Goal: Task Accomplishment & Management: Complete application form

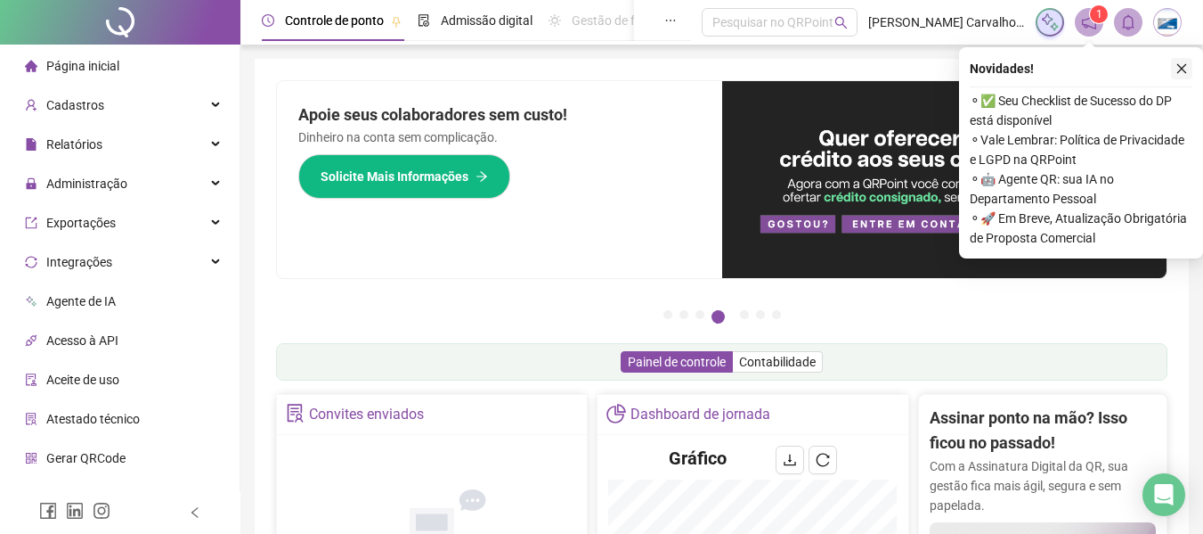
click at [1187, 71] on icon "close" at bounding box center [1182, 68] width 12 height 12
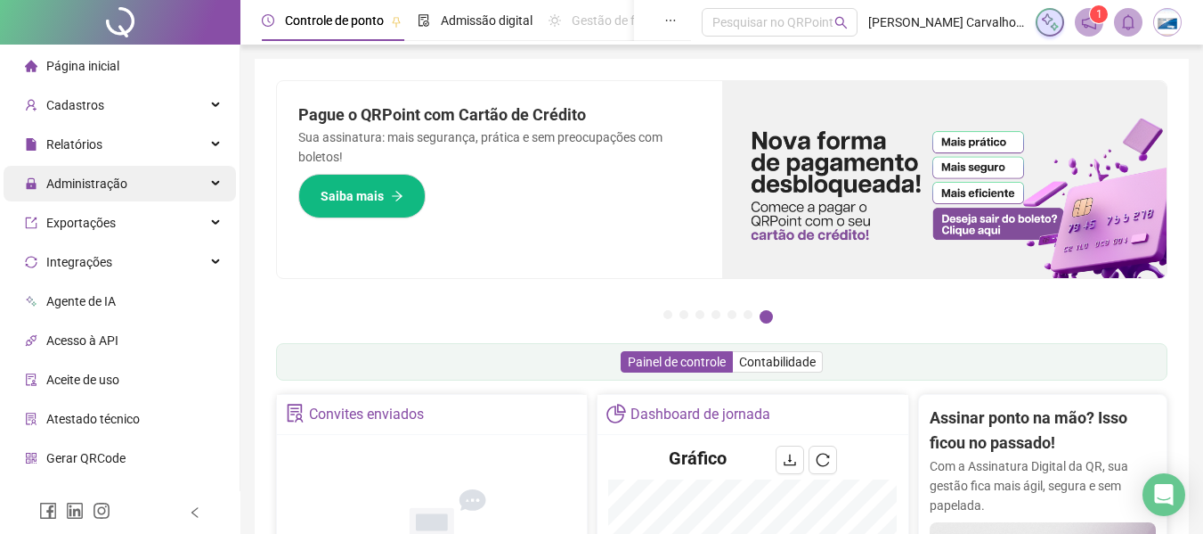
click at [136, 178] on div "Administração" at bounding box center [120, 184] width 232 height 36
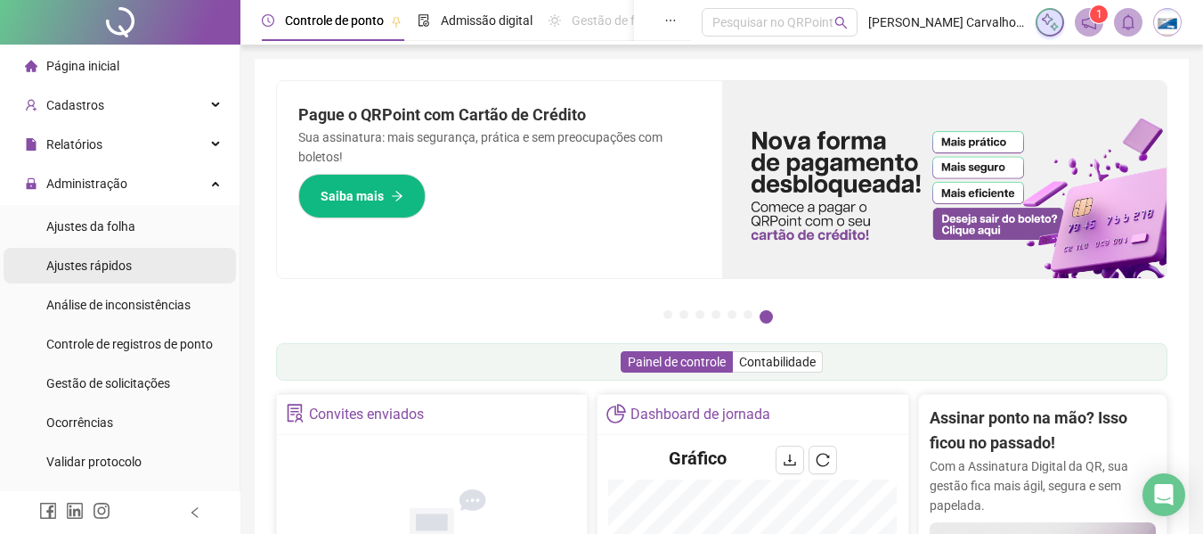
drag, startPoint x: 108, startPoint y: 228, endPoint x: 212, endPoint y: 263, distance: 109.8
click at [103, 227] on span "Ajustes da folha" at bounding box center [90, 226] width 89 height 14
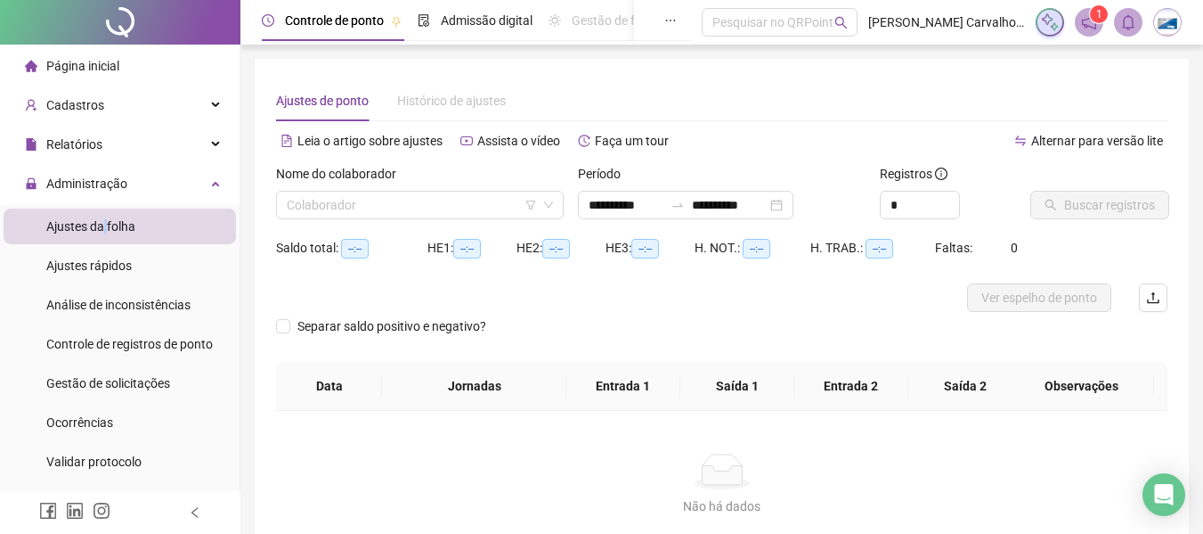
type input "**********"
click at [206, 183] on div "Administração" at bounding box center [120, 184] width 232 height 36
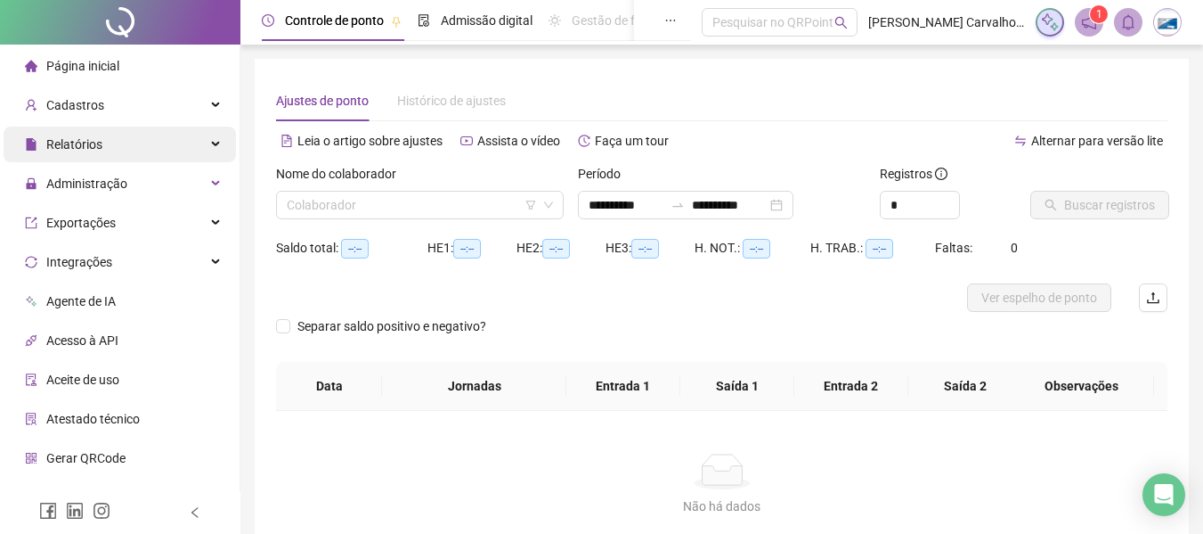
click at [208, 146] on div "Relatórios" at bounding box center [120, 144] width 232 height 36
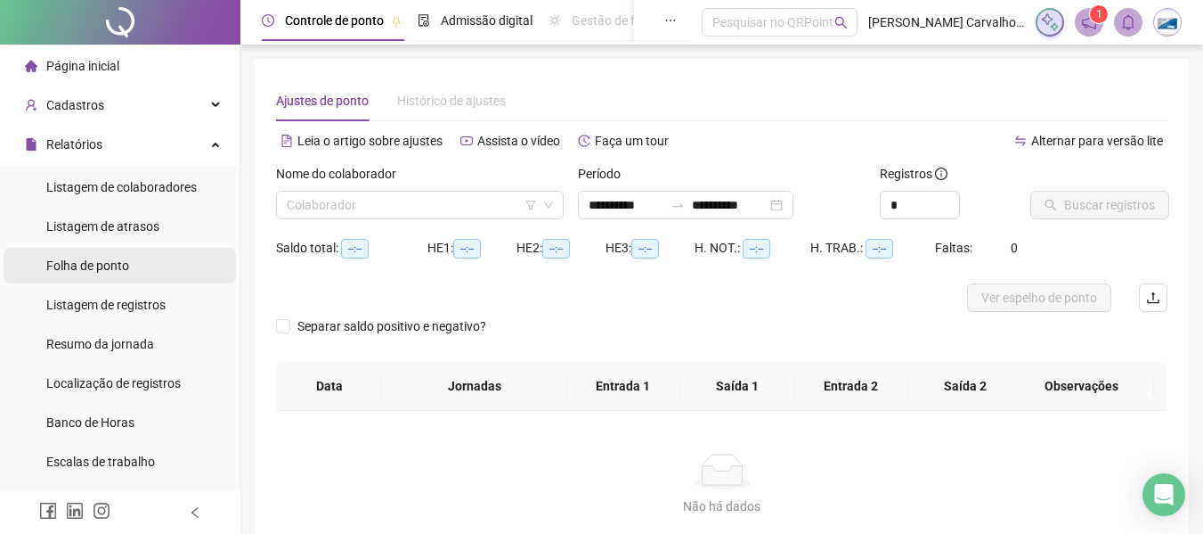
click at [121, 263] on span "Folha de ponto" at bounding box center [87, 265] width 83 height 14
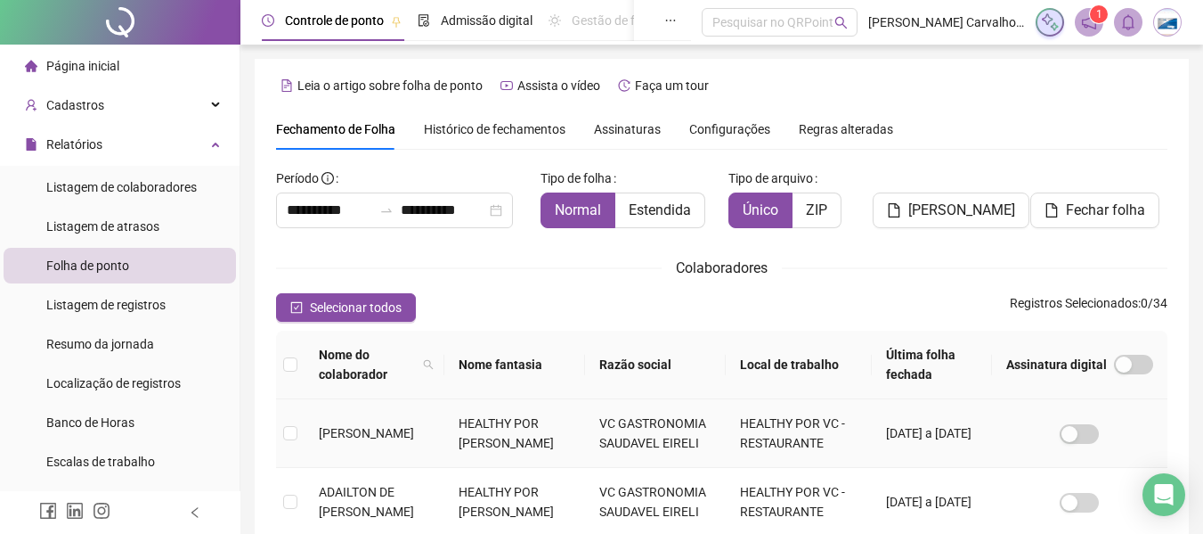
scroll to position [98, 0]
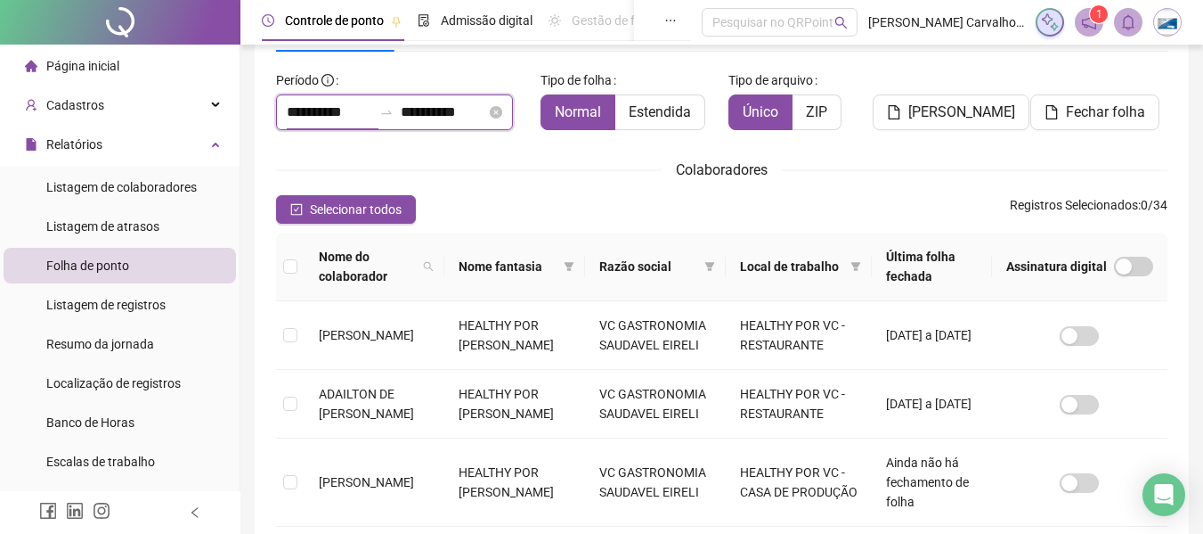
click at [300, 111] on input "**********" at bounding box center [330, 112] width 86 height 21
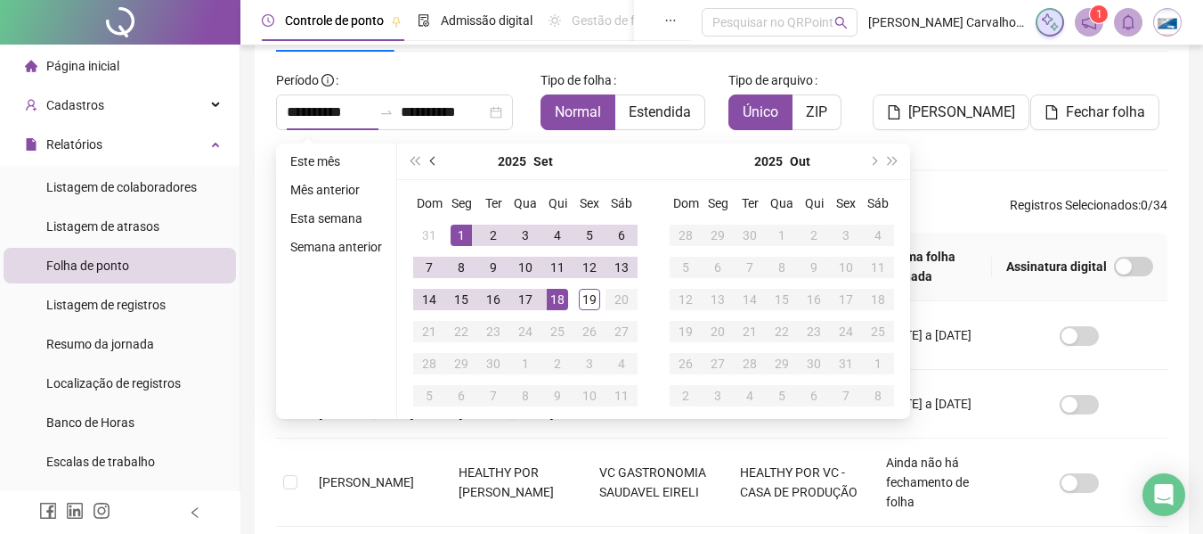
click at [430, 159] on span "prev-year" at bounding box center [434, 161] width 9 height 9
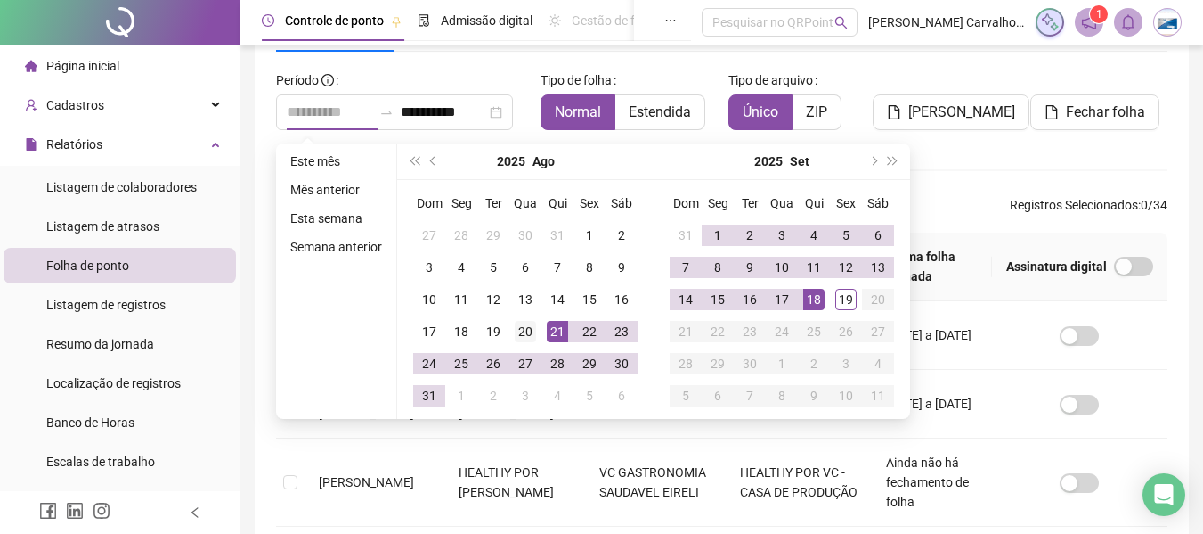
type input "**********"
click at [527, 324] on div "20" at bounding box center [525, 331] width 21 height 21
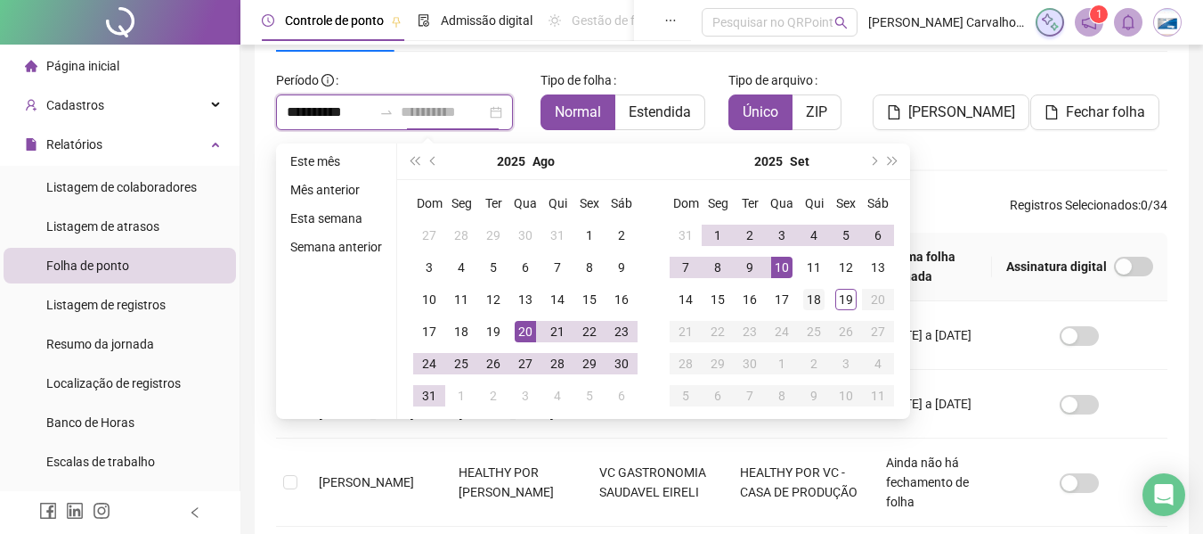
type input "**********"
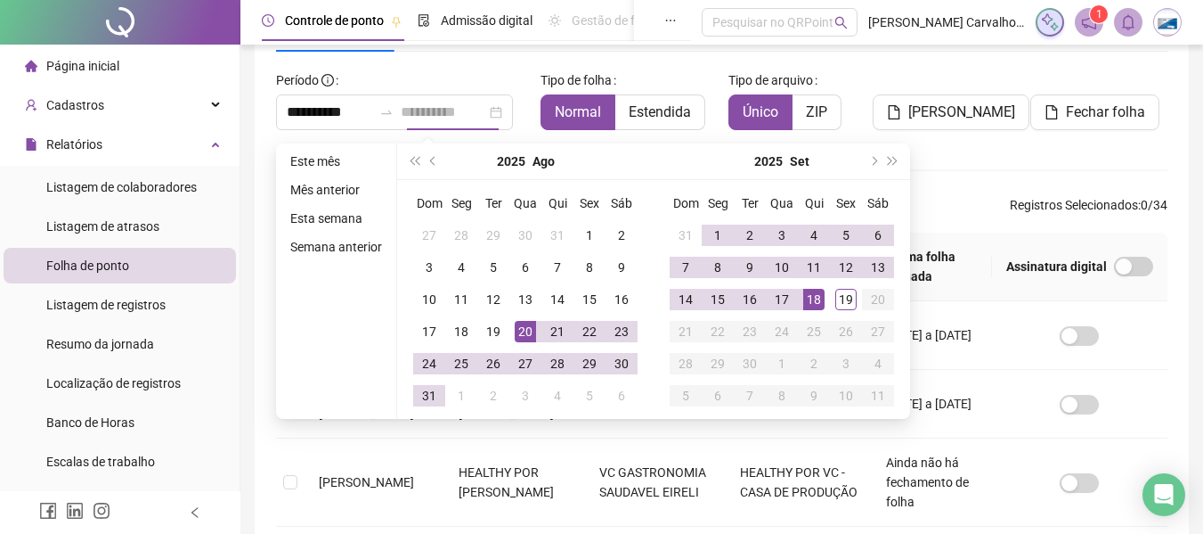
click at [820, 306] on div "18" at bounding box center [813, 299] width 21 height 21
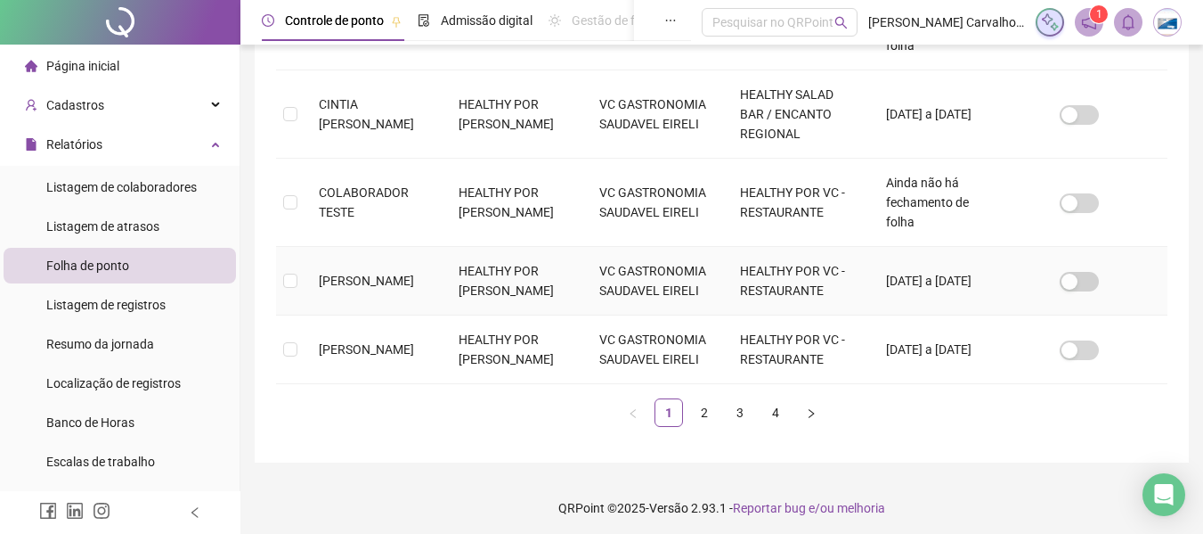
scroll to position [811, 0]
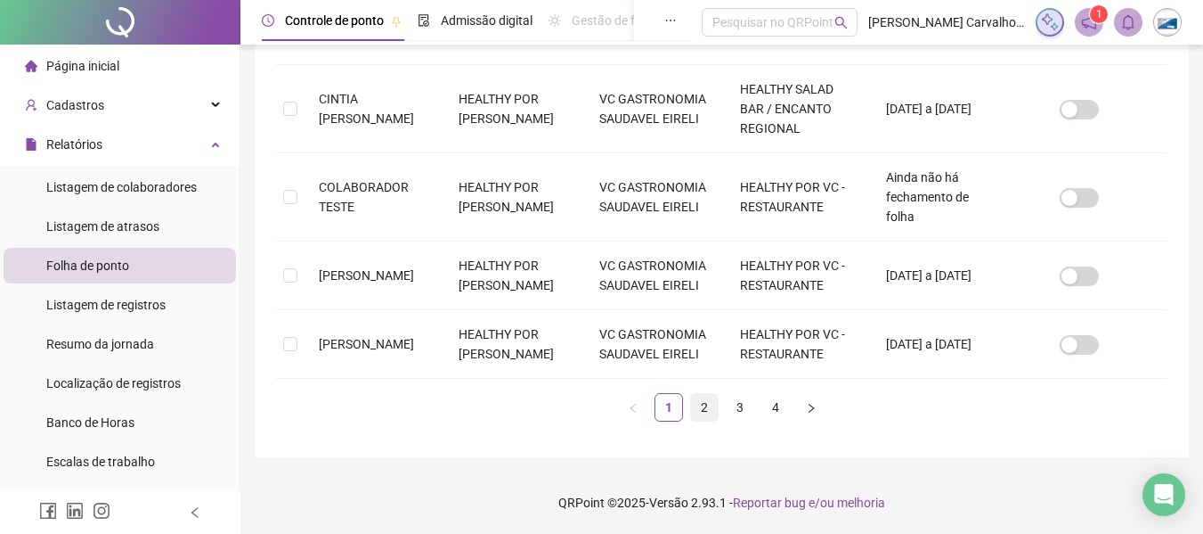
click at [695, 420] on link "2" at bounding box center [704, 407] width 27 height 27
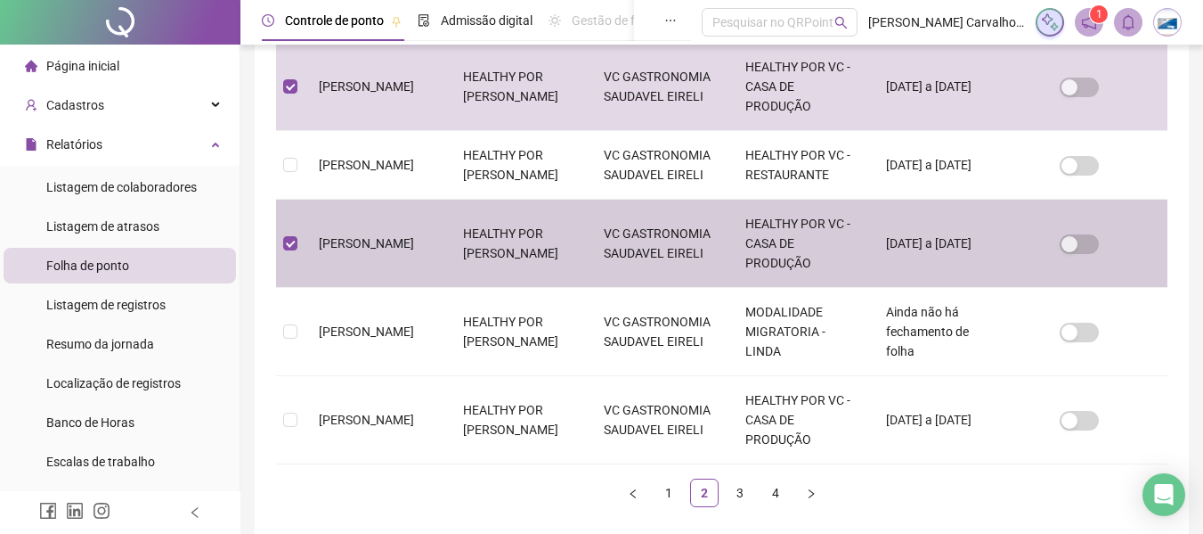
scroll to position [802, 0]
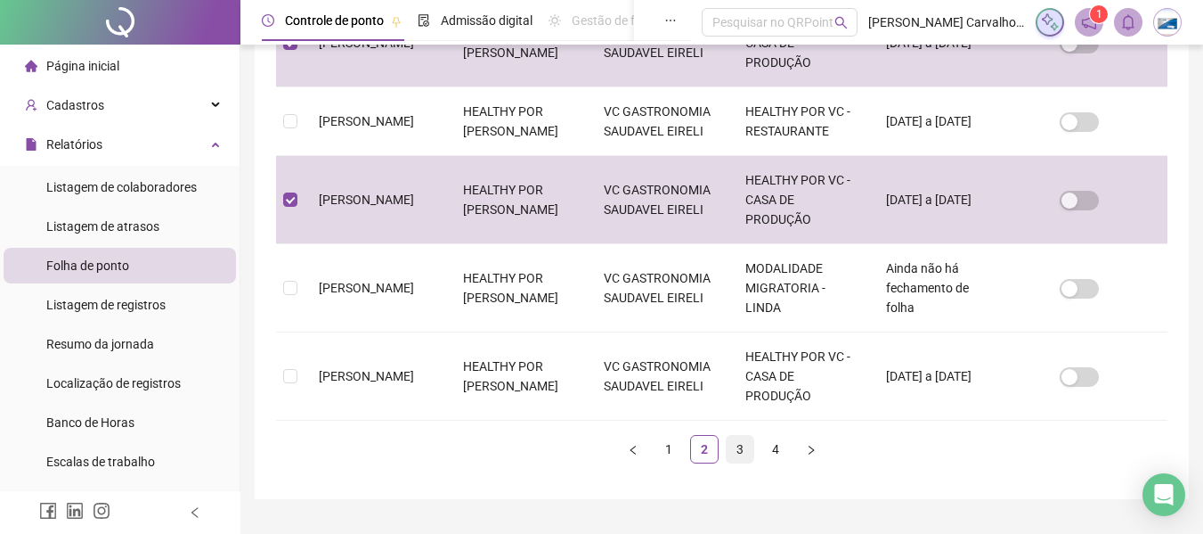
click at [740, 462] on link "3" at bounding box center [740, 449] width 27 height 27
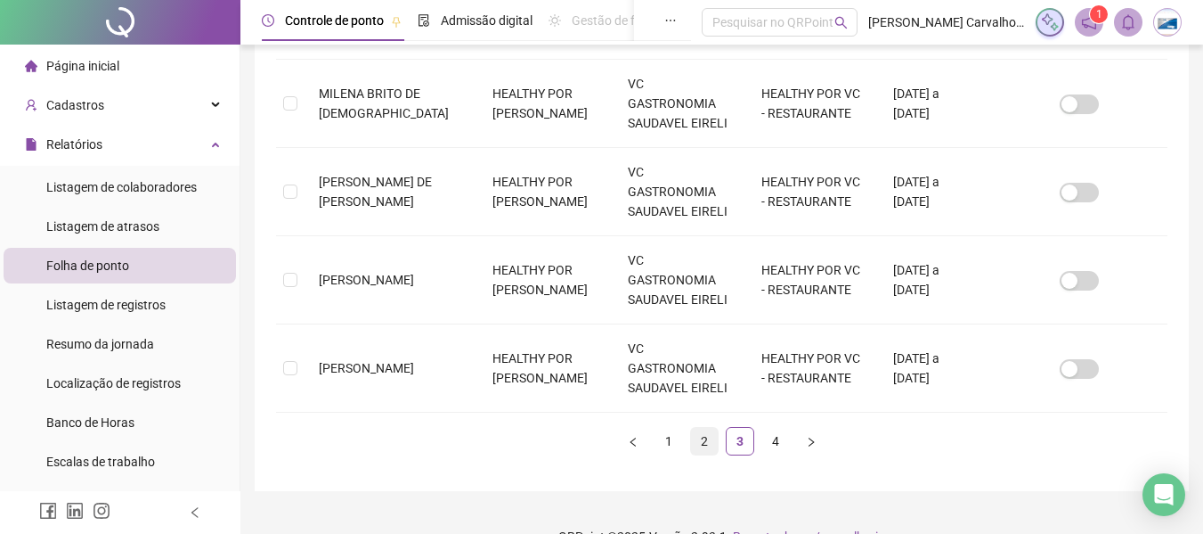
scroll to position [900, 0]
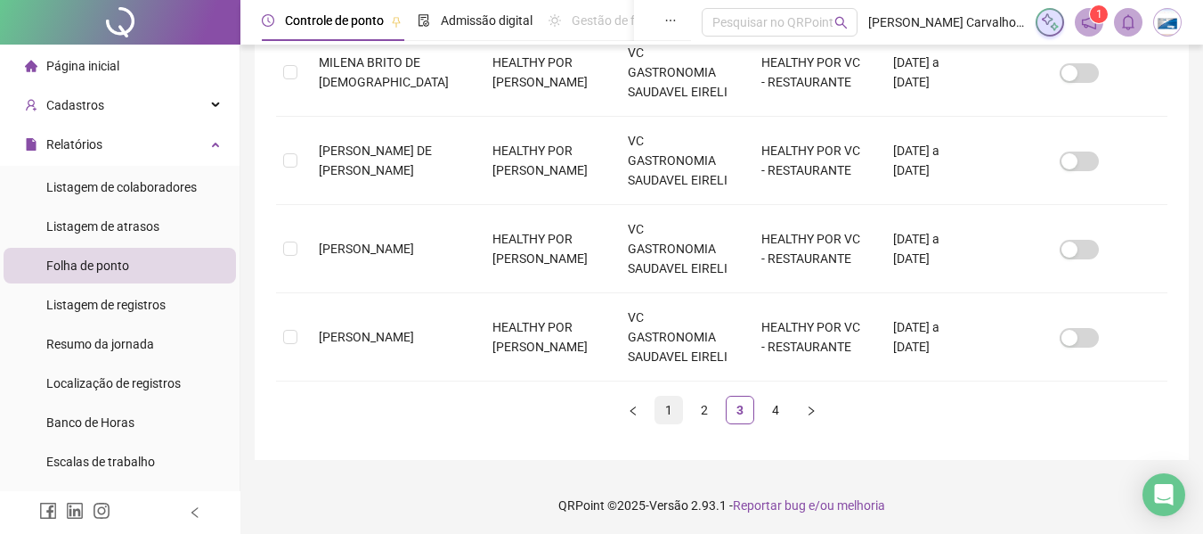
click at [669, 411] on link "1" at bounding box center [669, 409] width 27 height 27
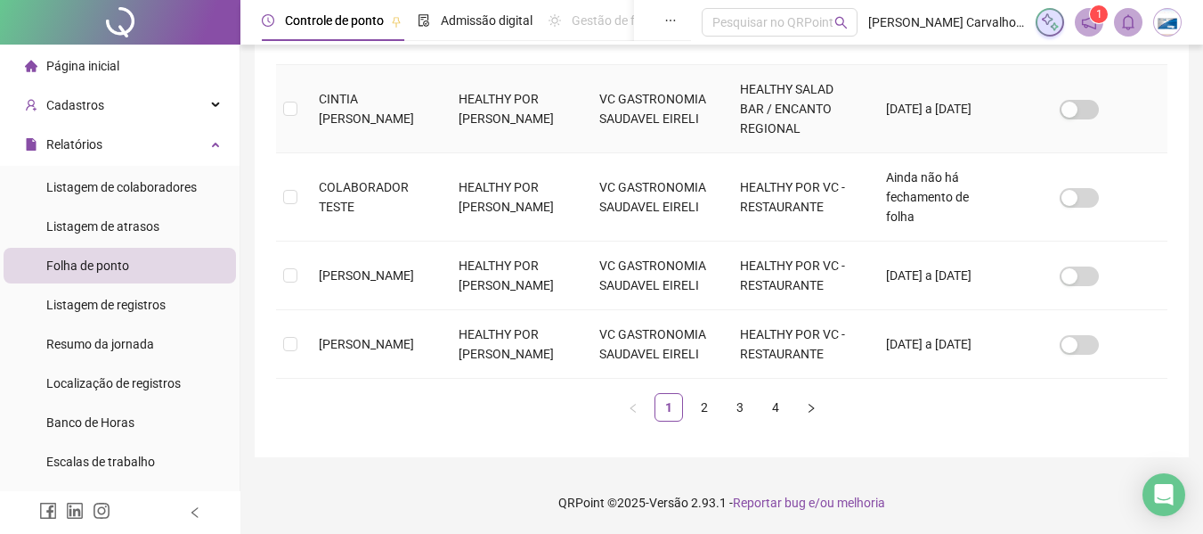
scroll to position [902, 0]
click at [708, 401] on link "2" at bounding box center [704, 407] width 27 height 27
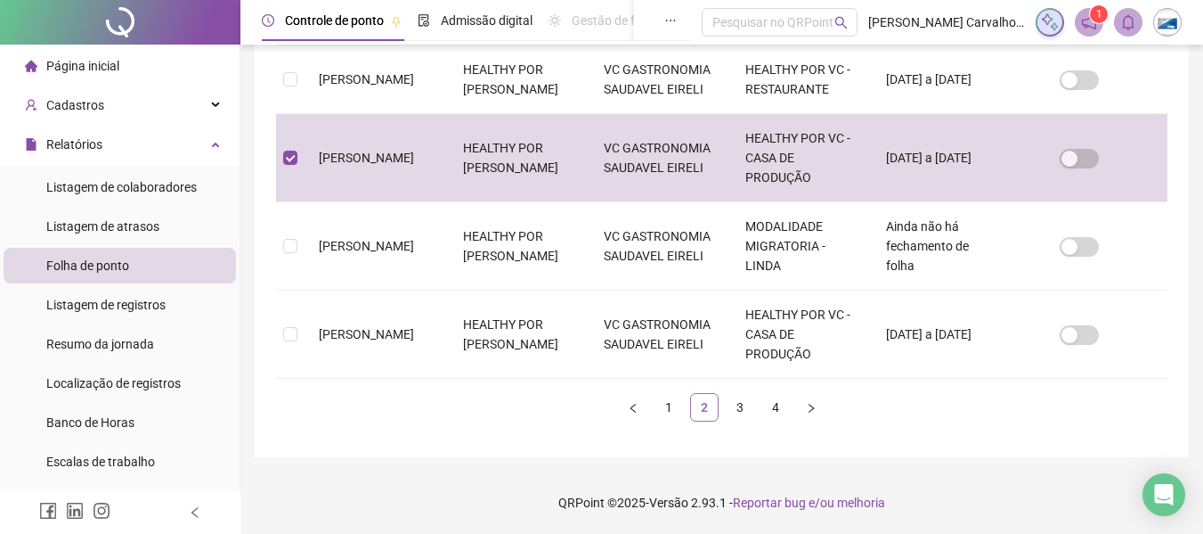
scroll to position [98, 0]
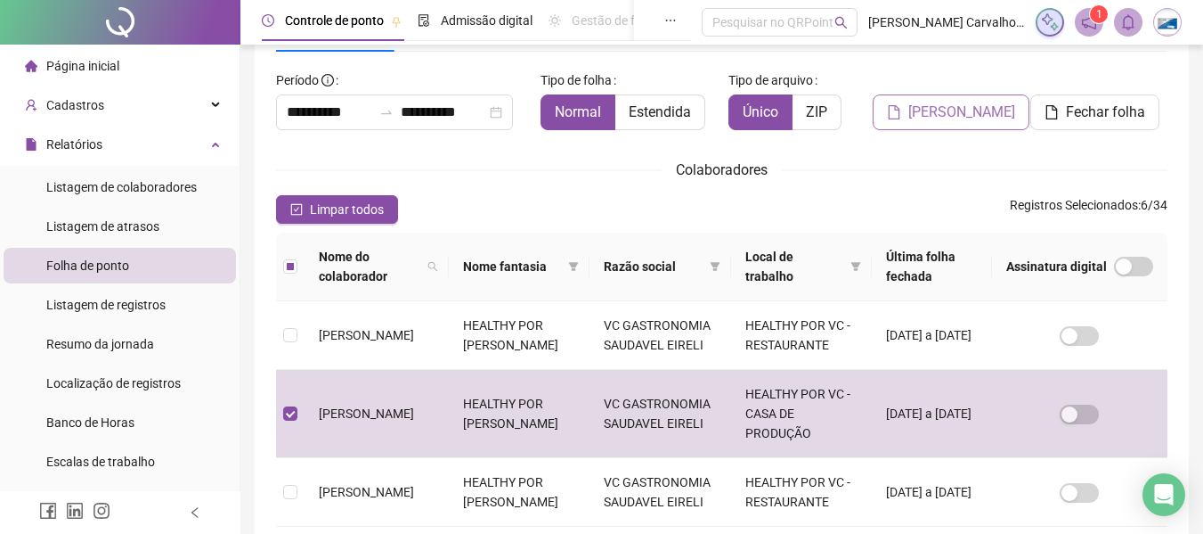
click at [994, 117] on span "[PERSON_NAME]" at bounding box center [962, 112] width 107 height 21
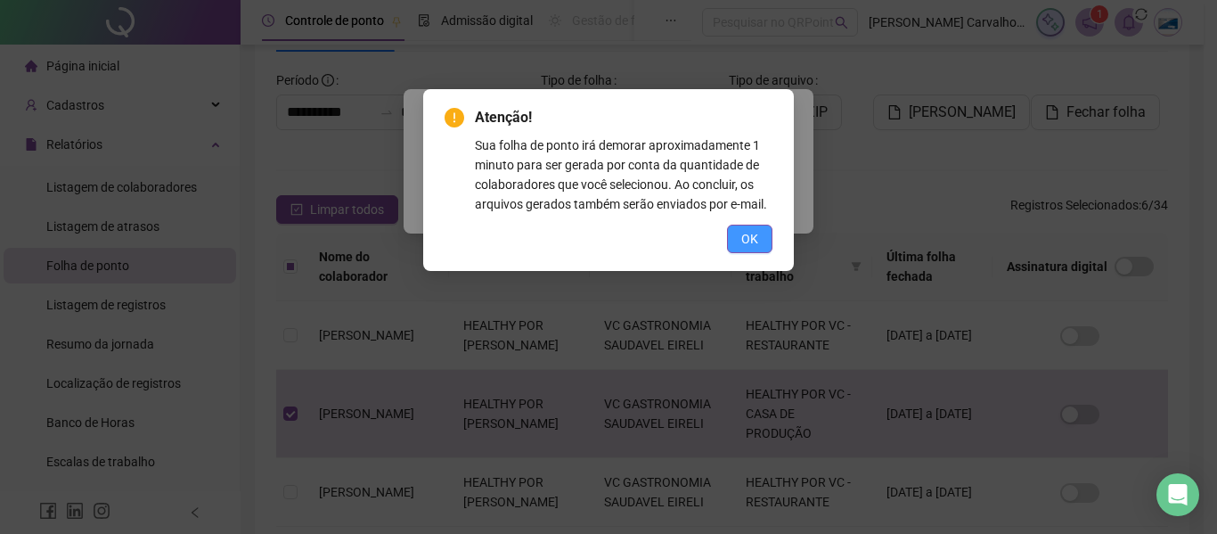
click at [754, 235] on span "OK" at bounding box center [749, 239] width 17 height 20
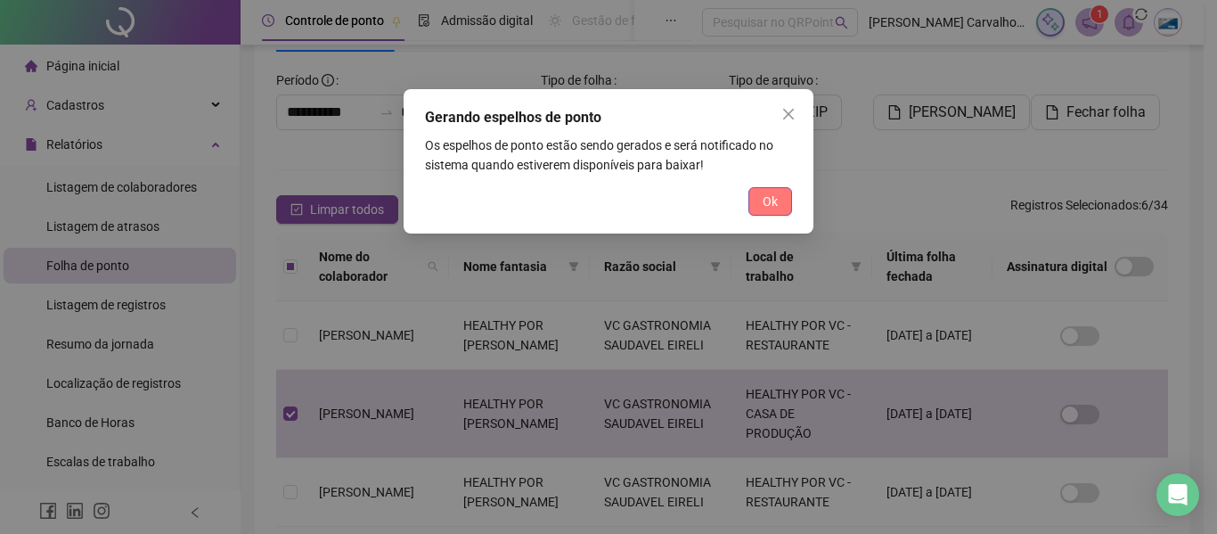
click at [768, 199] on span "Ok" at bounding box center [769, 201] width 15 height 20
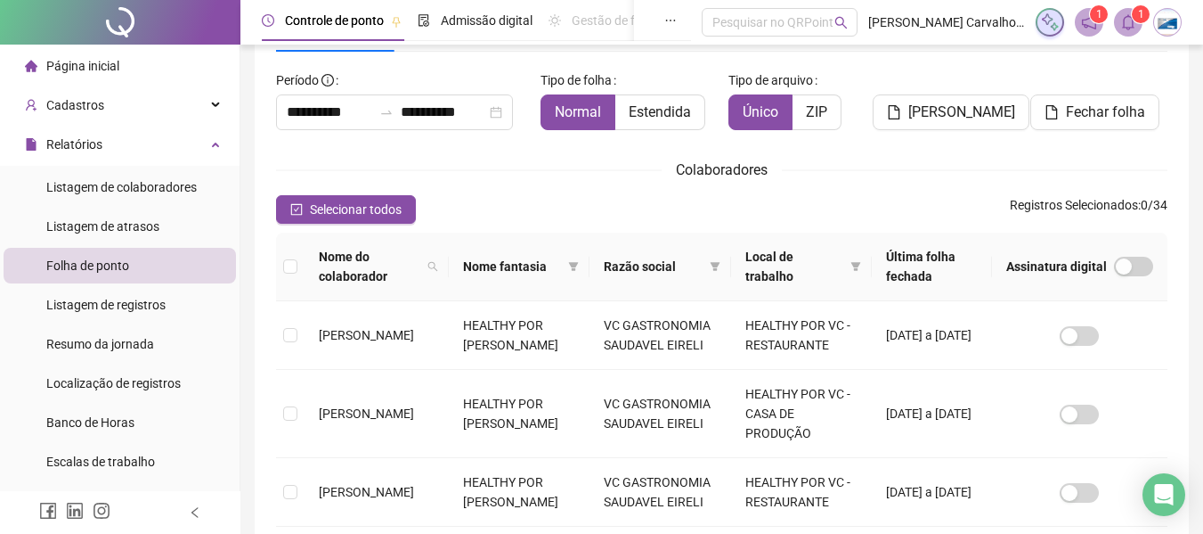
click at [1096, 18] on span "1" at bounding box center [1099, 14] width 6 height 12
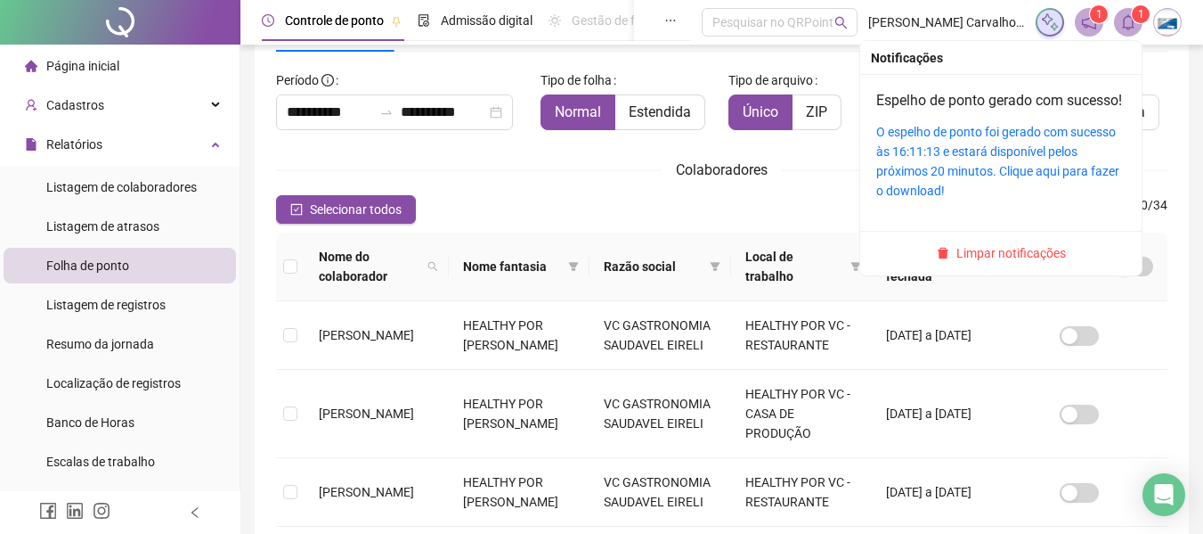
click at [1133, 19] on sup "1" at bounding box center [1141, 14] width 18 height 18
click at [1124, 25] on icon "bell" at bounding box center [1128, 22] width 12 height 16
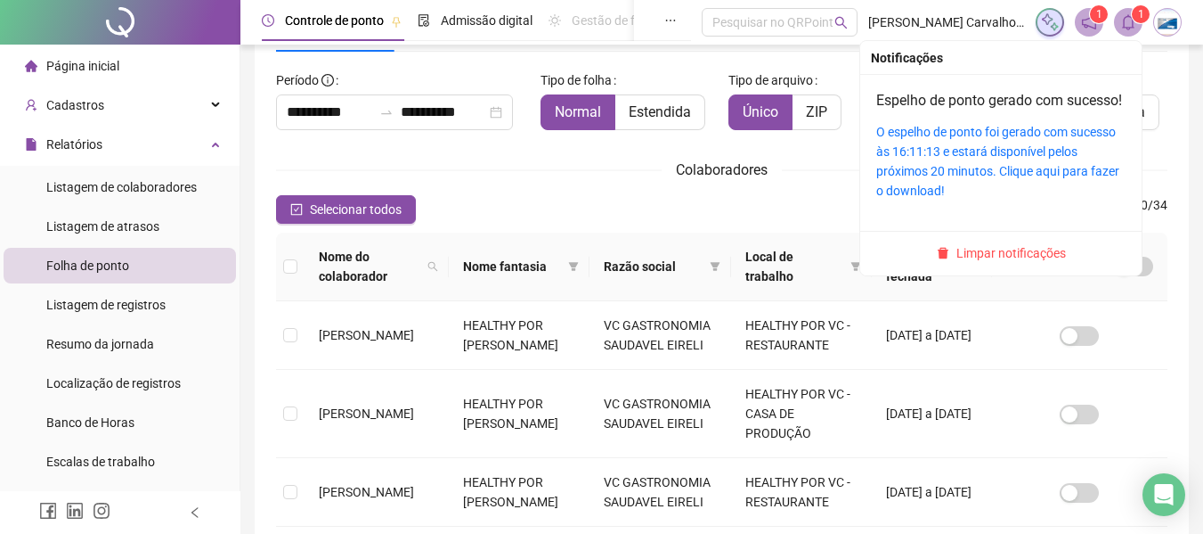
click at [1135, 29] on icon "bell" at bounding box center [1128, 22] width 16 height 16
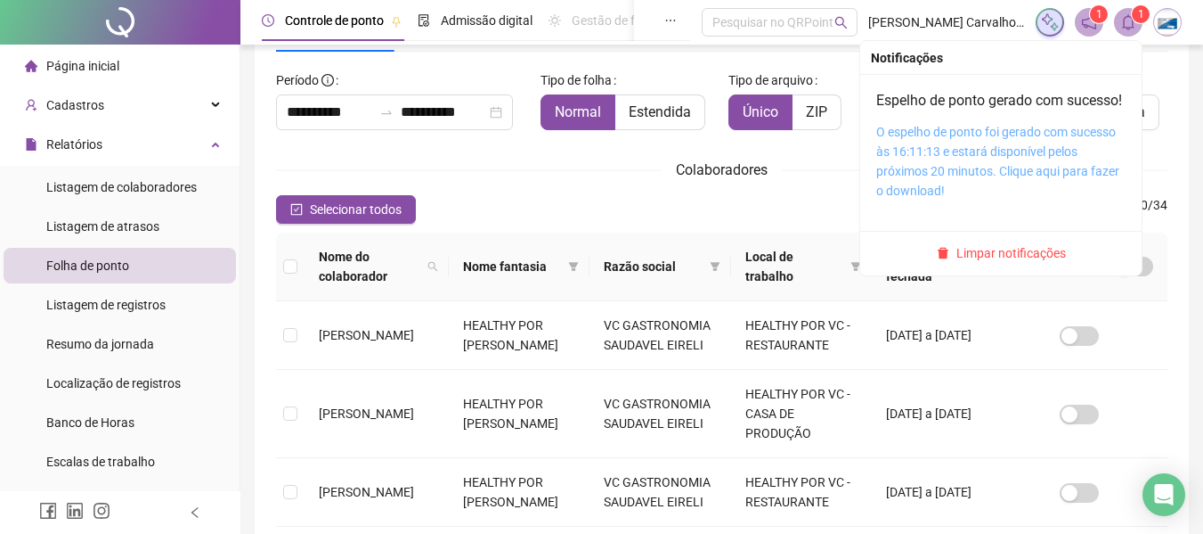
click at [943, 179] on link "O espelho de ponto foi gerado com sucesso às 16:11:13 e estará disponível pelos…" at bounding box center [997, 161] width 243 height 73
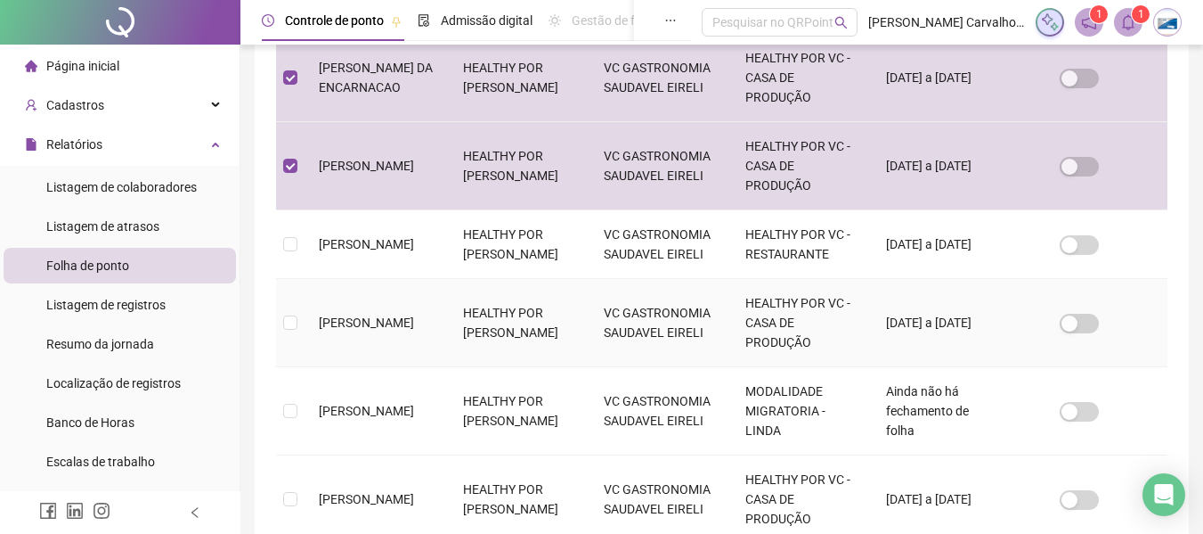
scroll to position [721, 0]
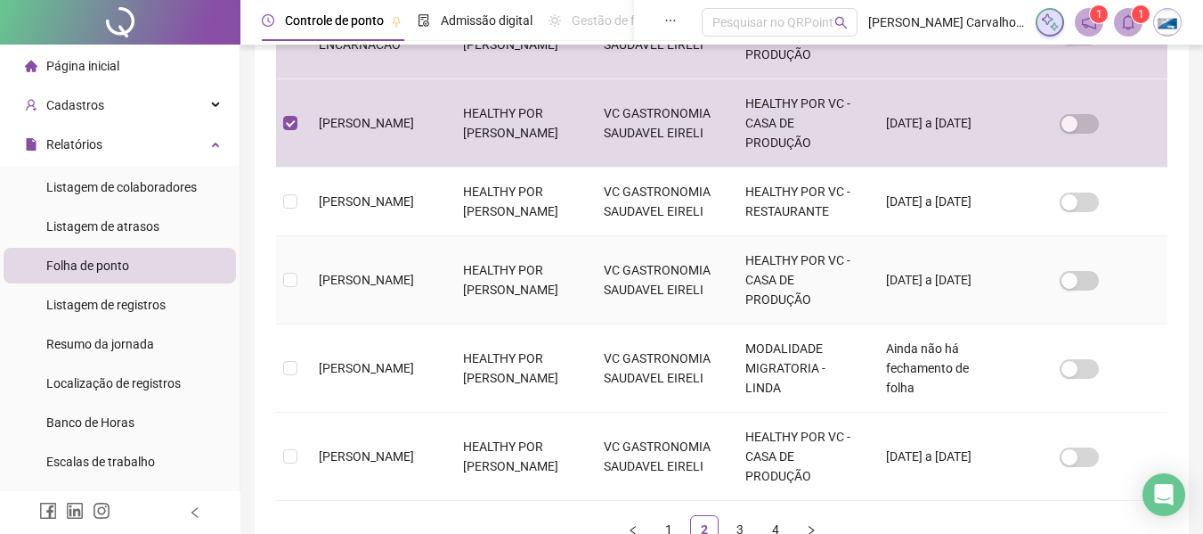
click at [281, 324] on td at bounding box center [290, 280] width 29 height 88
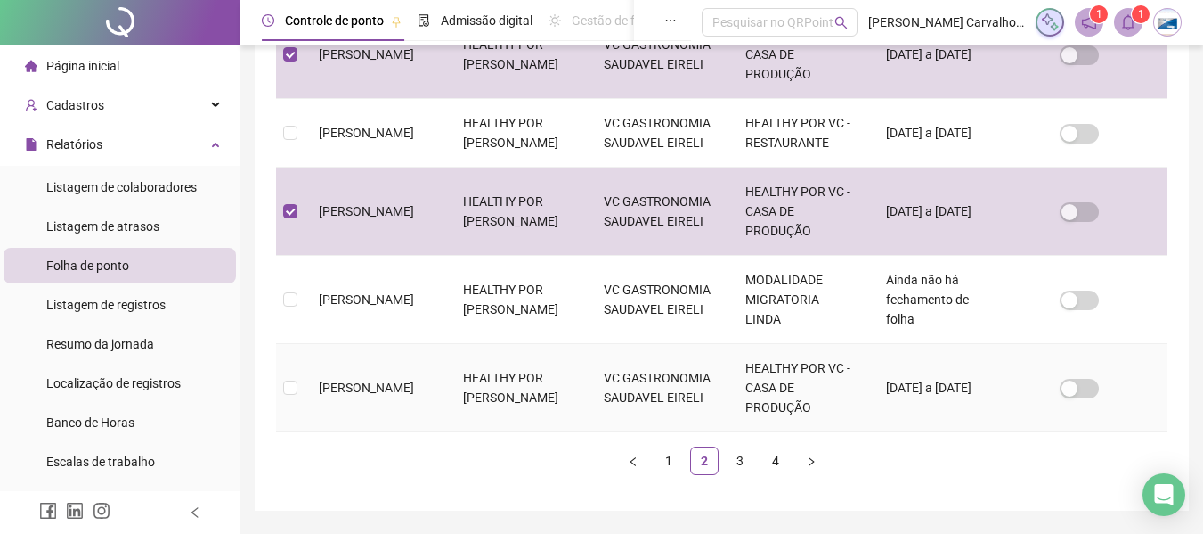
scroll to position [902, 0]
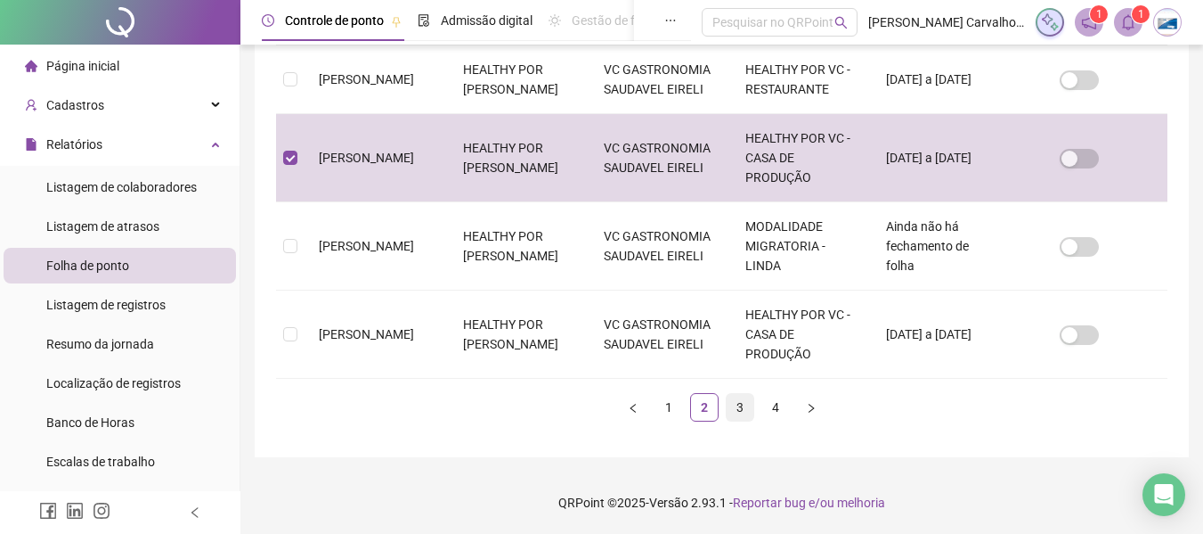
click at [744, 407] on link "3" at bounding box center [740, 407] width 27 height 27
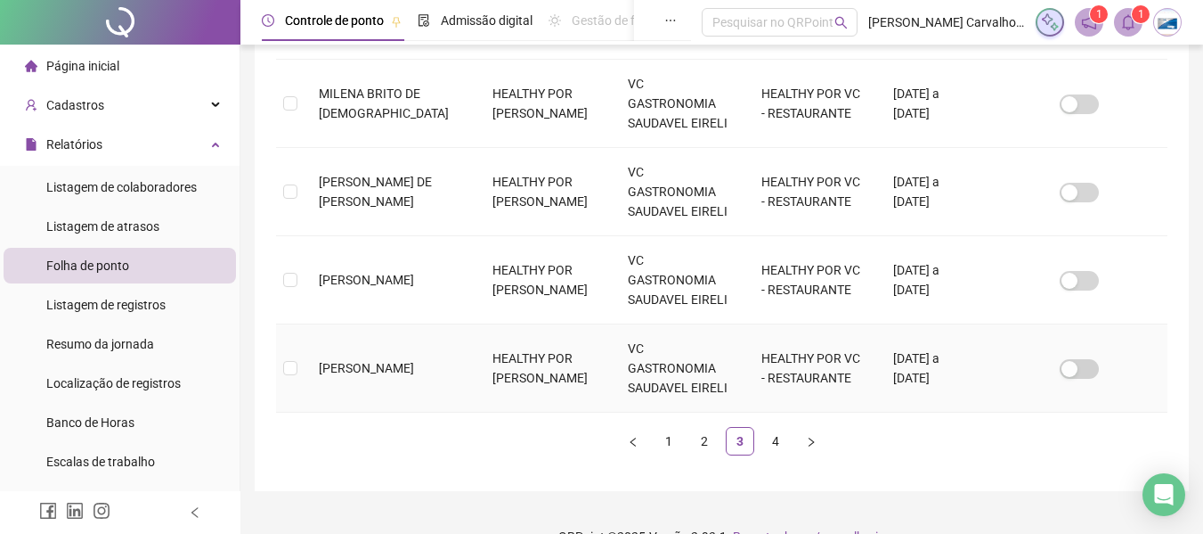
scroll to position [900, 0]
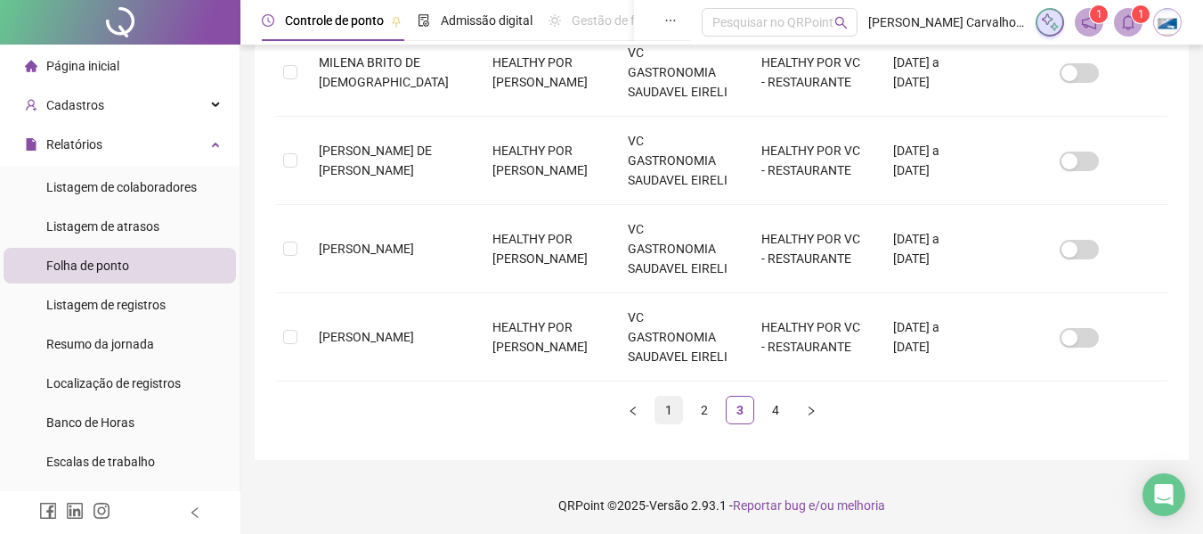
click at [665, 413] on link "1" at bounding box center [669, 409] width 27 height 27
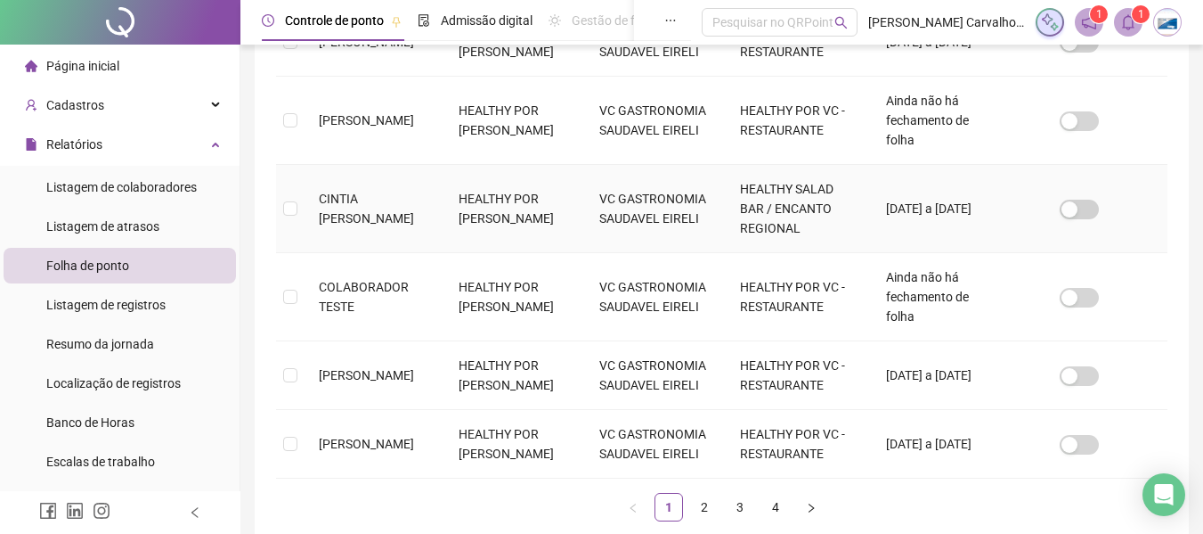
scroll to position [811, 0]
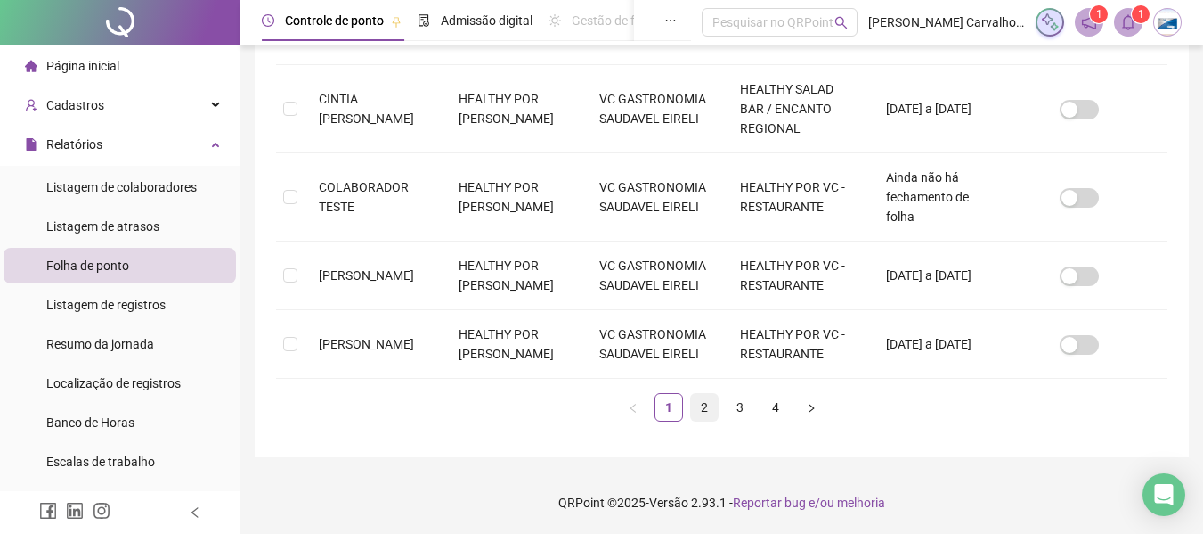
click at [705, 420] on link "2" at bounding box center [704, 407] width 27 height 27
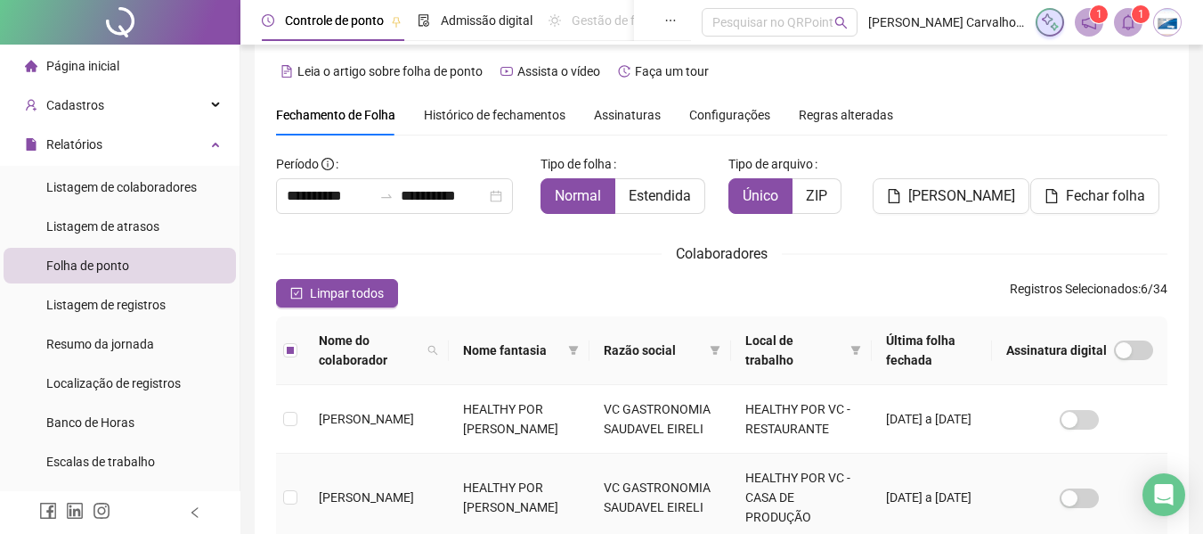
scroll to position [0, 0]
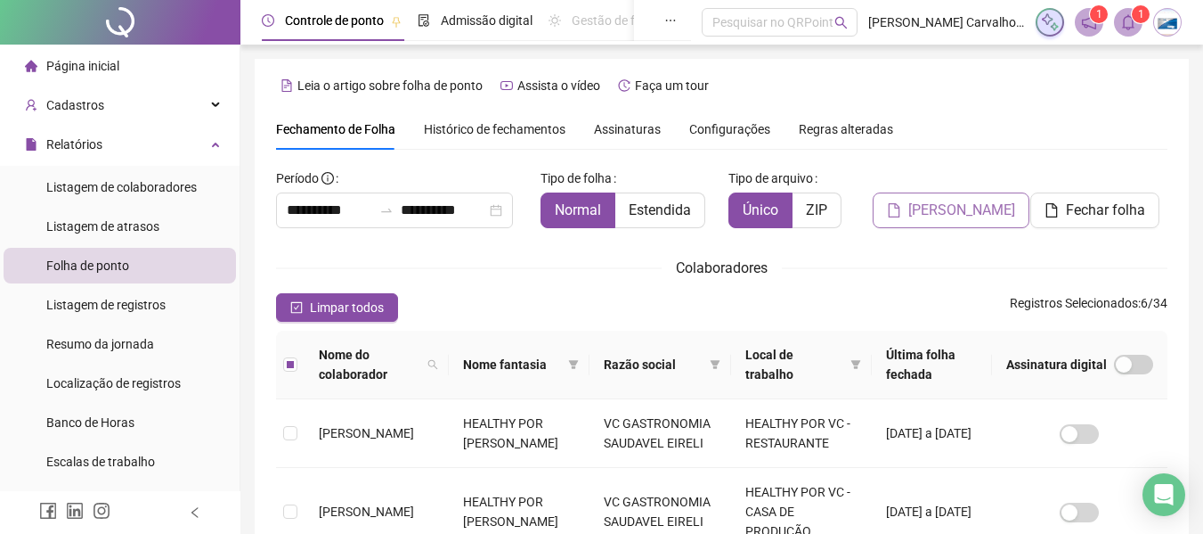
click at [925, 219] on span "[PERSON_NAME]" at bounding box center [962, 210] width 107 height 21
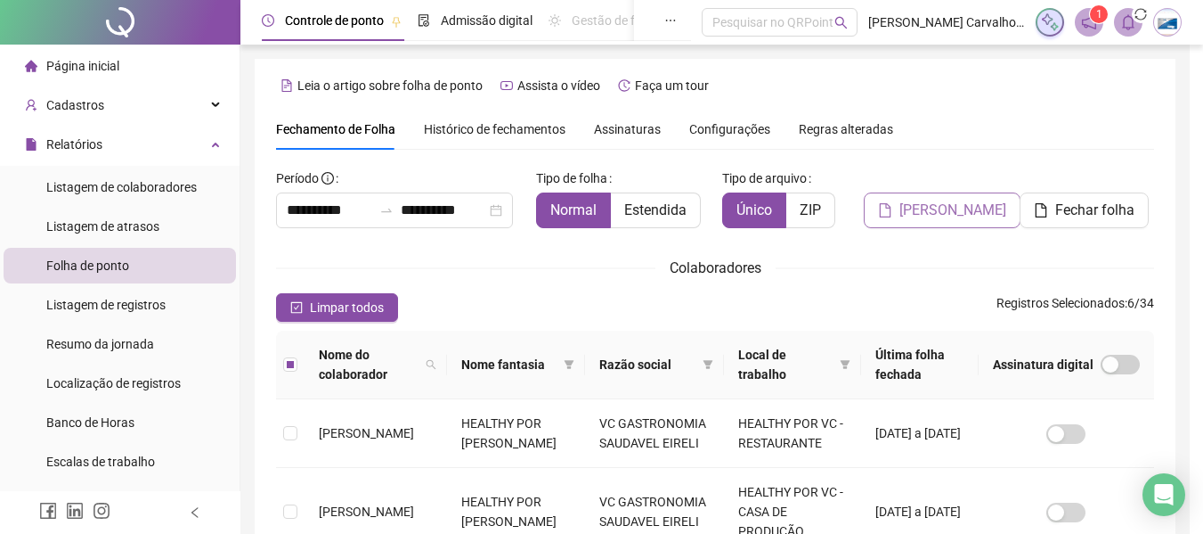
scroll to position [98, 0]
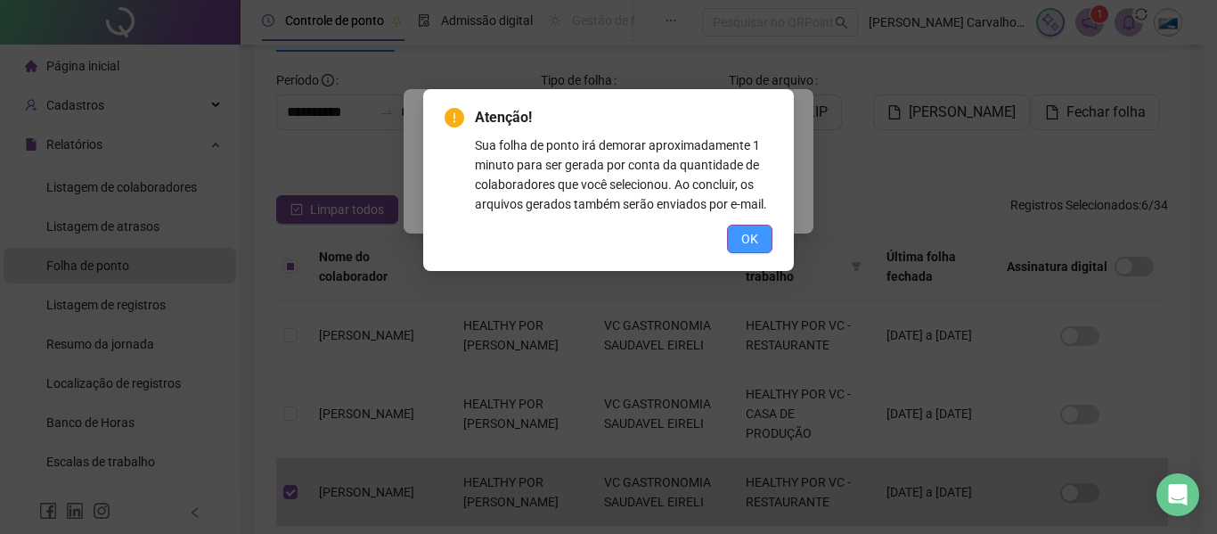
click at [750, 243] on span "OK" at bounding box center [749, 239] width 17 height 20
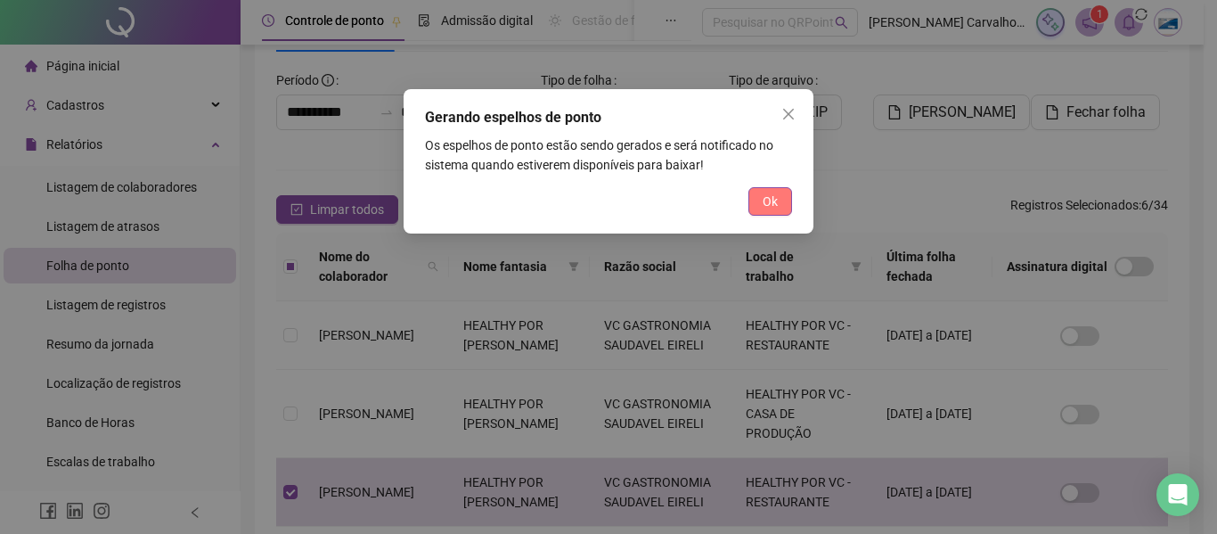
click at [768, 206] on span "Ok" at bounding box center [769, 201] width 15 height 20
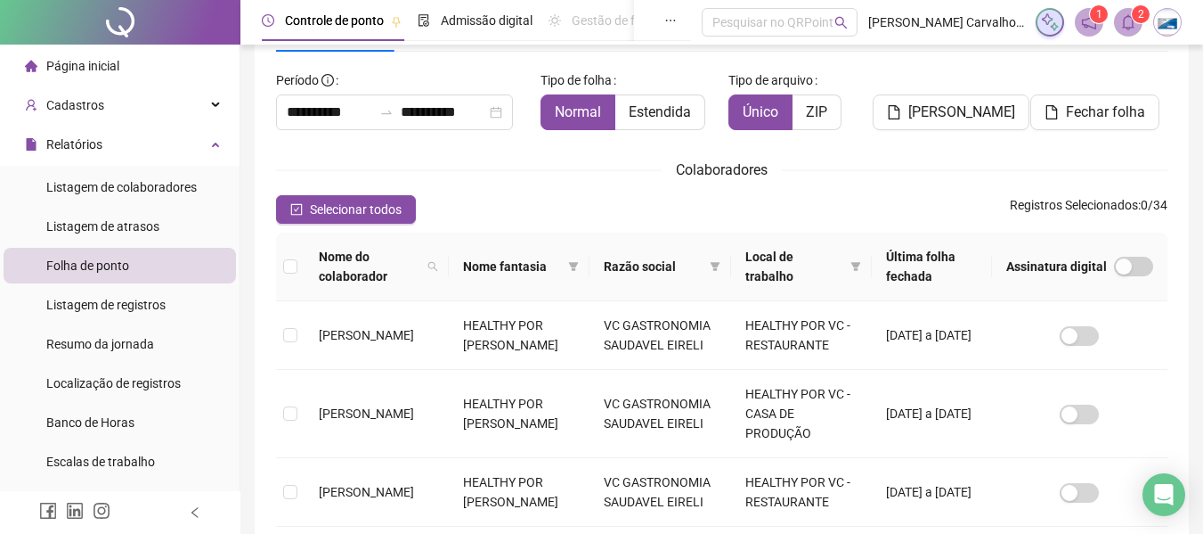
click at [1123, 26] on icon "bell" at bounding box center [1128, 22] width 16 height 16
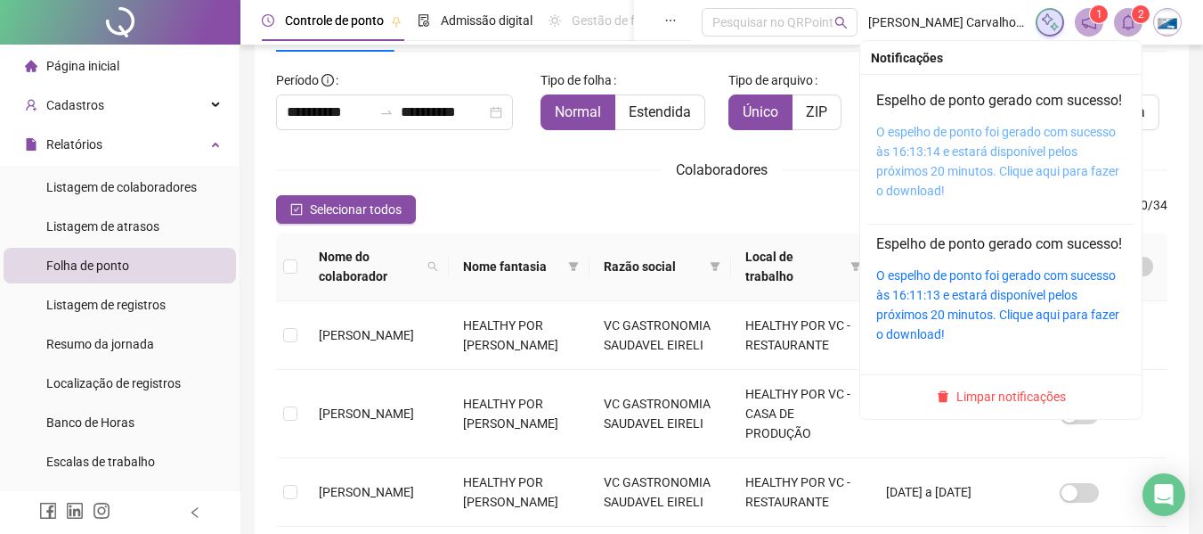
click at [955, 174] on link "O espelho de ponto foi gerado com sucesso às 16:13:14 e estará disponível pelos…" at bounding box center [997, 161] width 243 height 73
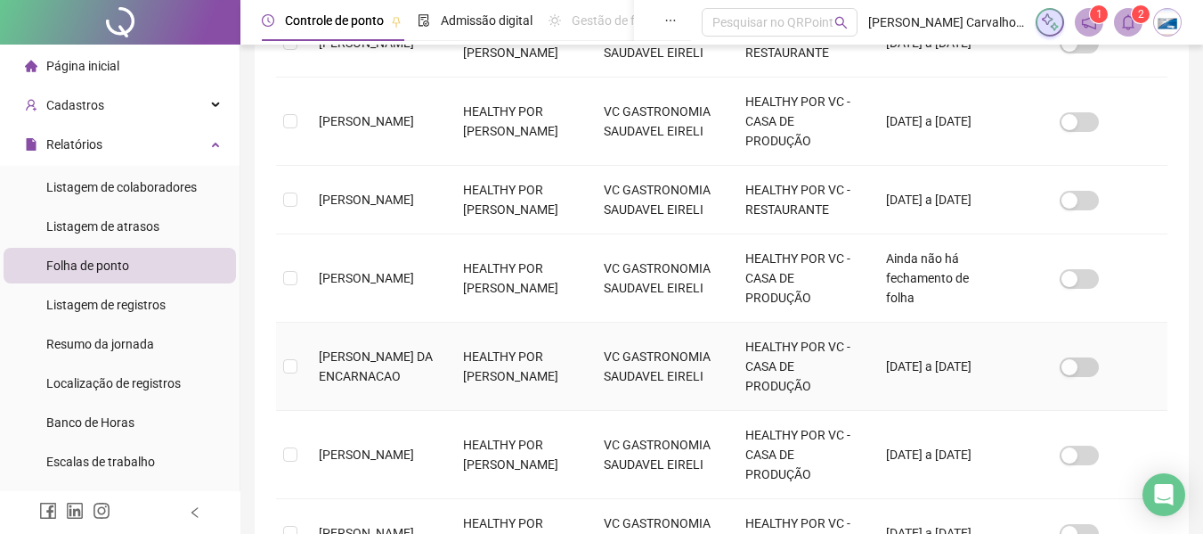
scroll to position [0, 0]
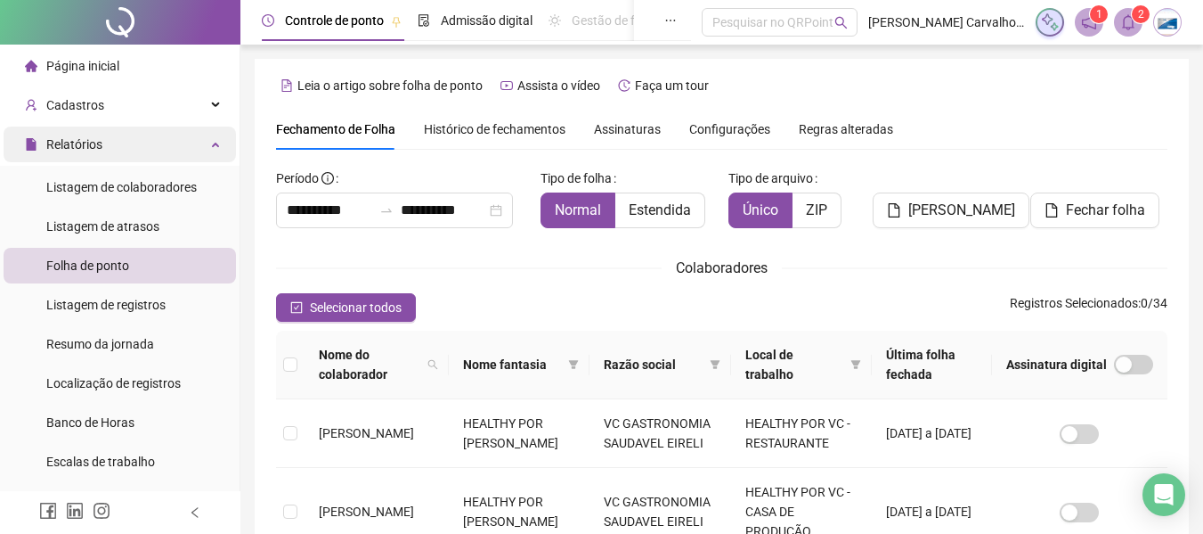
click at [65, 148] on span "Relatórios" at bounding box center [74, 144] width 56 height 14
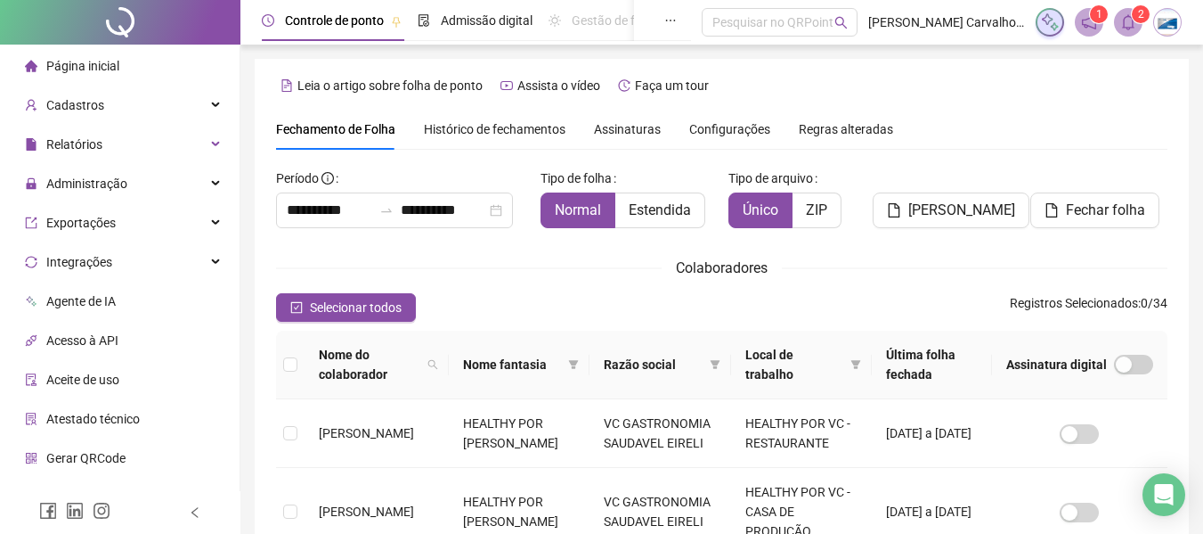
drag, startPoint x: 86, startPoint y: 156, endPoint x: 85, endPoint y: 165, distance: 9.0
click at [85, 161] on span "Relatórios" at bounding box center [63, 144] width 77 height 36
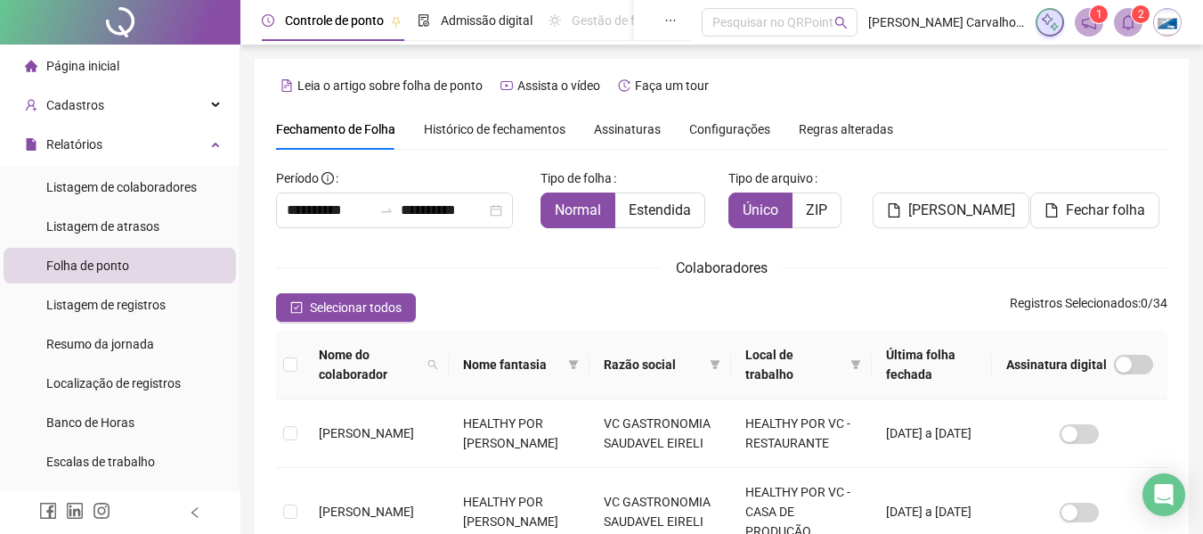
click at [119, 268] on span "Folha de ponto" at bounding box center [87, 265] width 83 height 14
click at [134, 180] on span "Listagem de colaboradores" at bounding box center [121, 187] width 151 height 14
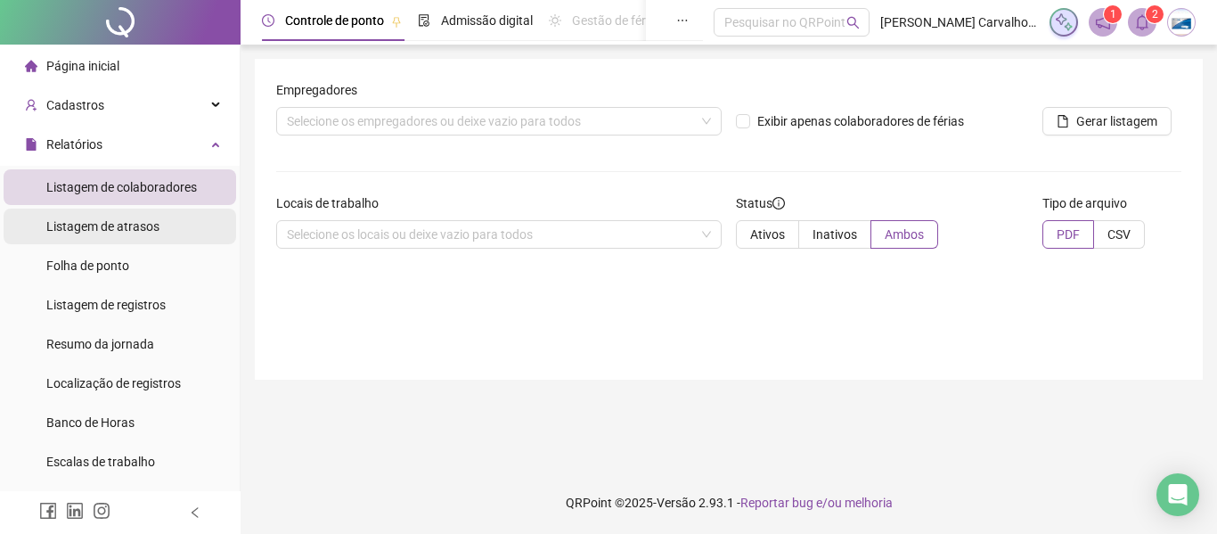
click at [134, 225] on span "Listagem de atrasos" at bounding box center [102, 226] width 113 height 14
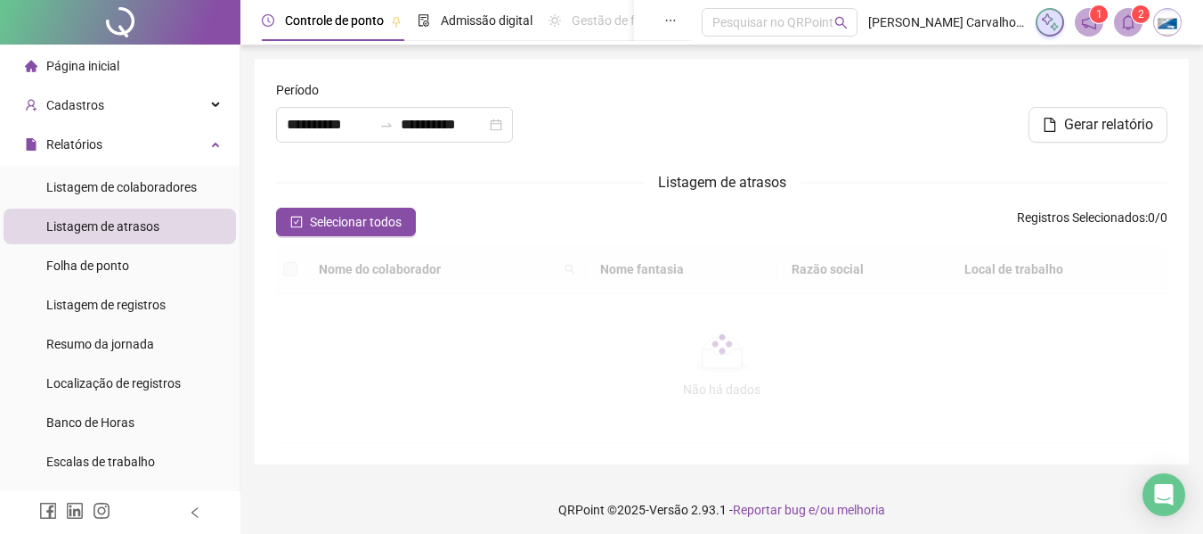
type input "**********"
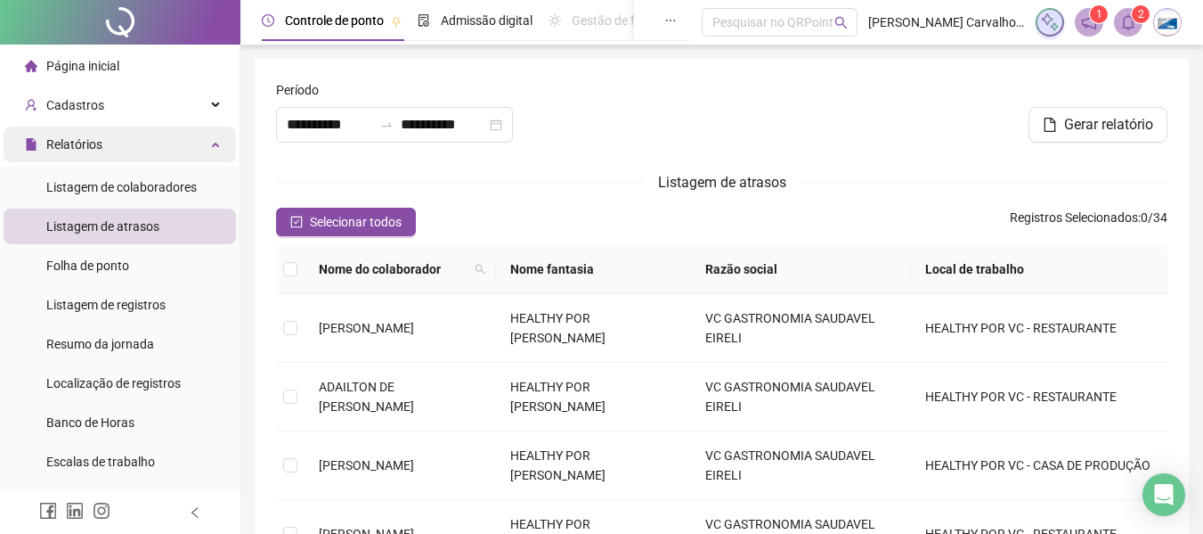
click at [195, 147] on div "Relatórios" at bounding box center [120, 144] width 232 height 36
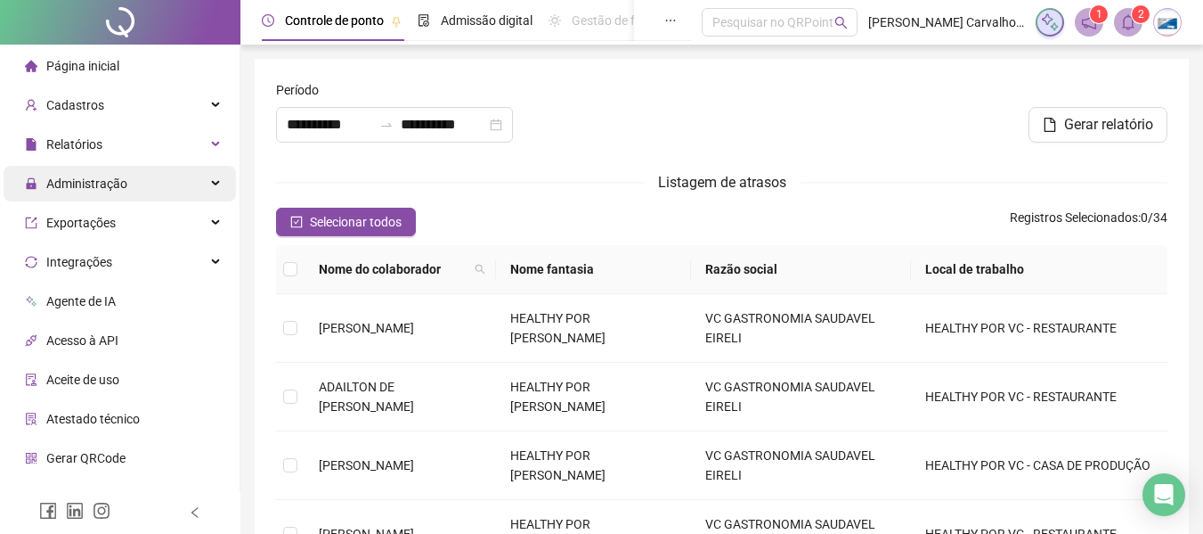
click at [177, 200] on div "Administração" at bounding box center [120, 184] width 232 height 36
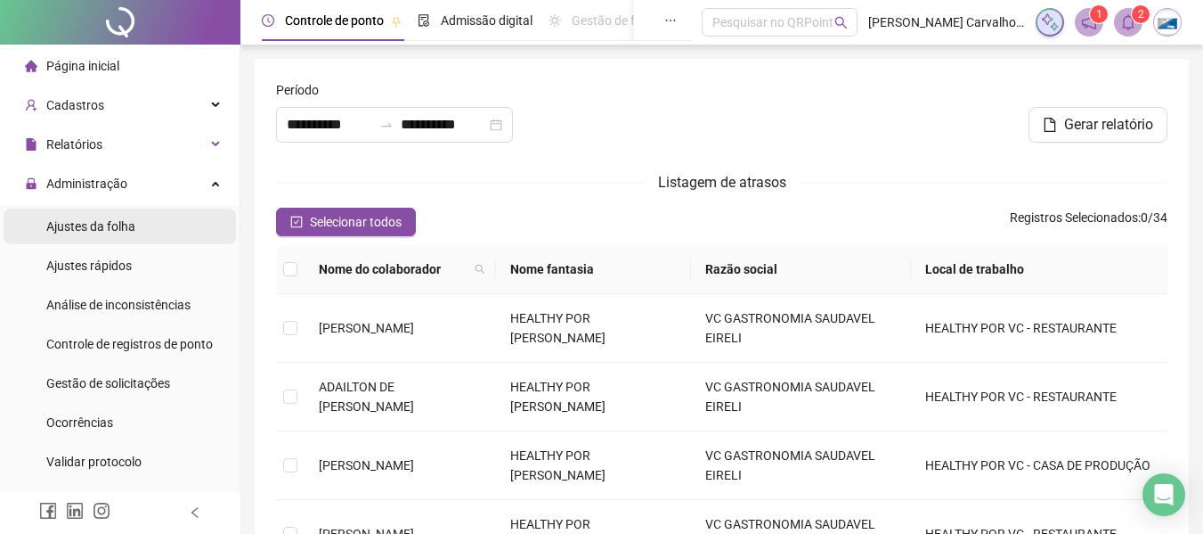
click at [116, 229] on span "Ajustes da folha" at bounding box center [90, 226] width 89 height 14
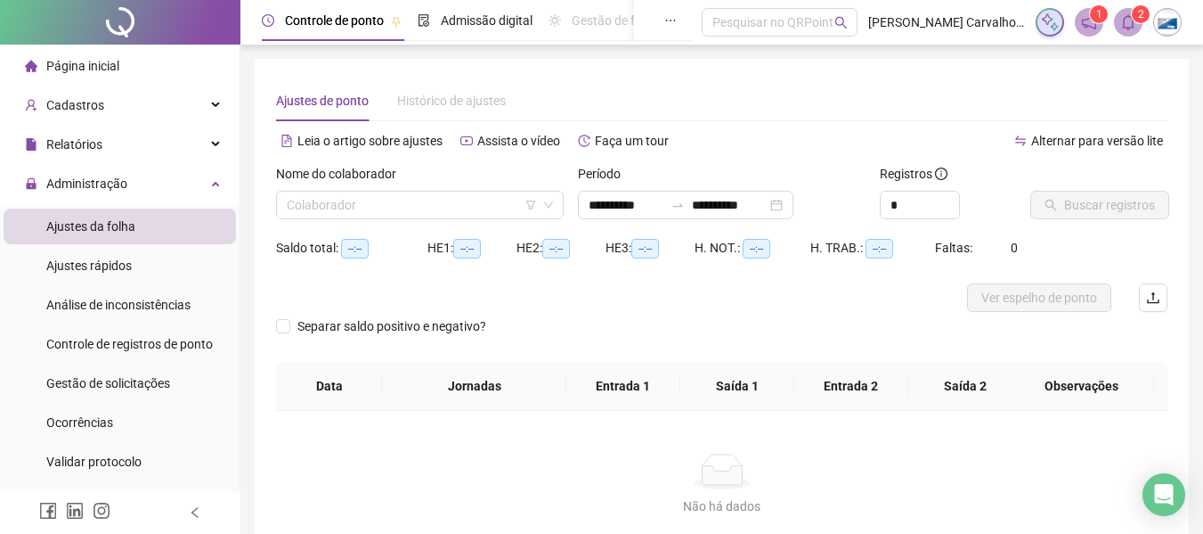
type input "**********"
click at [465, 201] on input "search" at bounding box center [412, 204] width 250 height 27
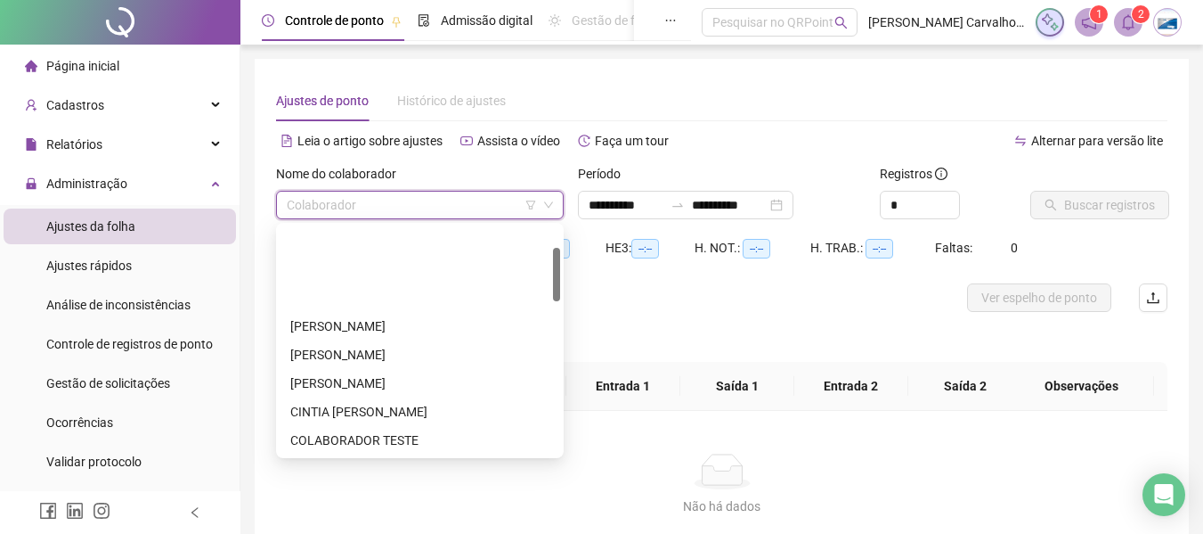
scroll to position [89, 0]
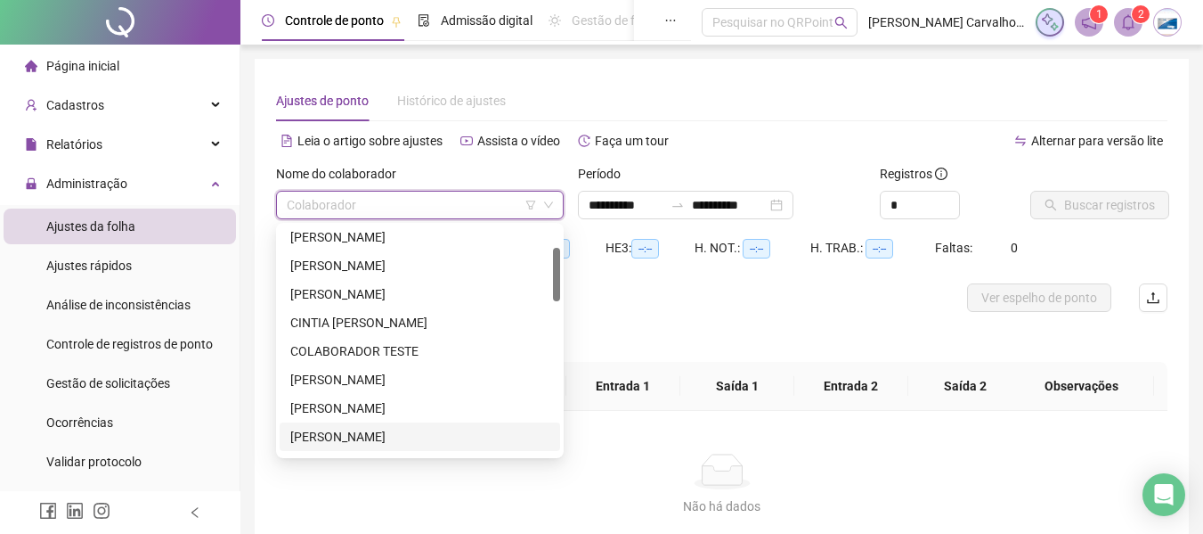
click at [398, 203] on input "search" at bounding box center [412, 204] width 250 height 27
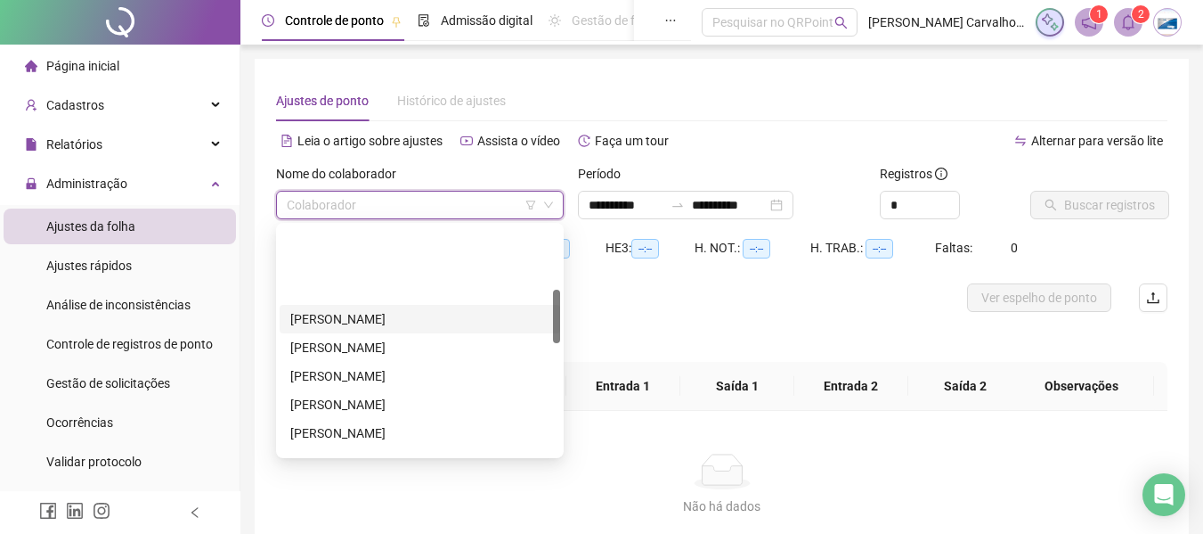
scroll to position [267, 0]
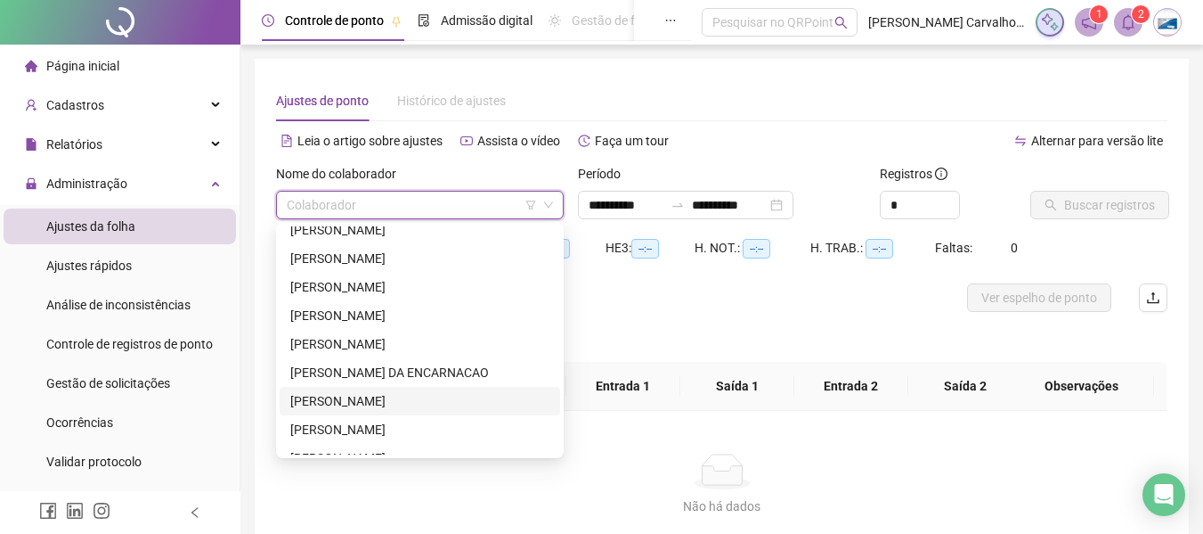
click at [395, 402] on div "[PERSON_NAME]" at bounding box center [419, 401] width 259 height 20
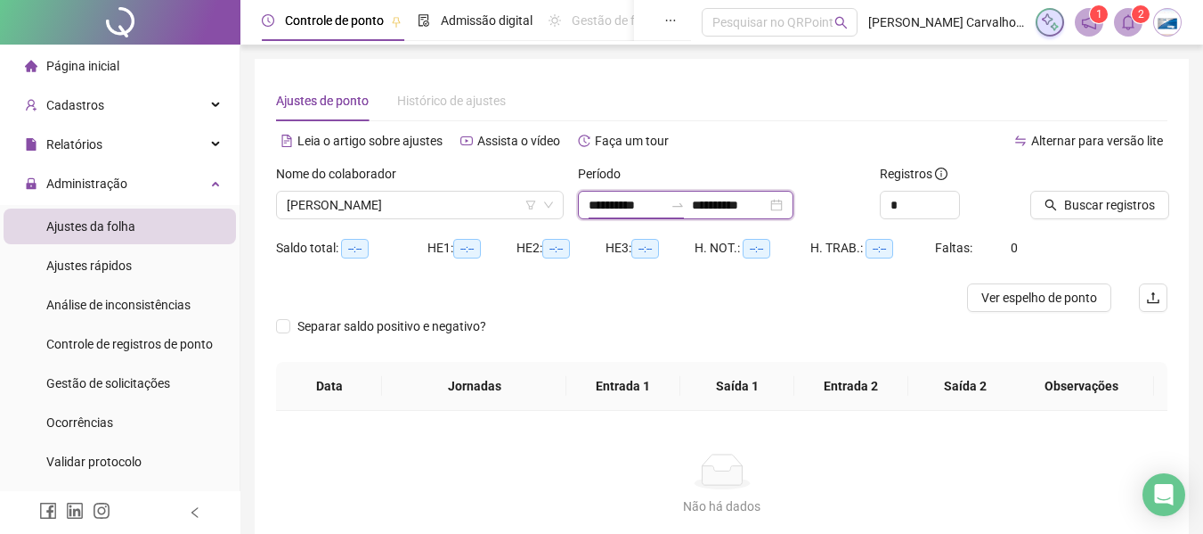
click at [590, 206] on input "**********" at bounding box center [626, 205] width 75 height 20
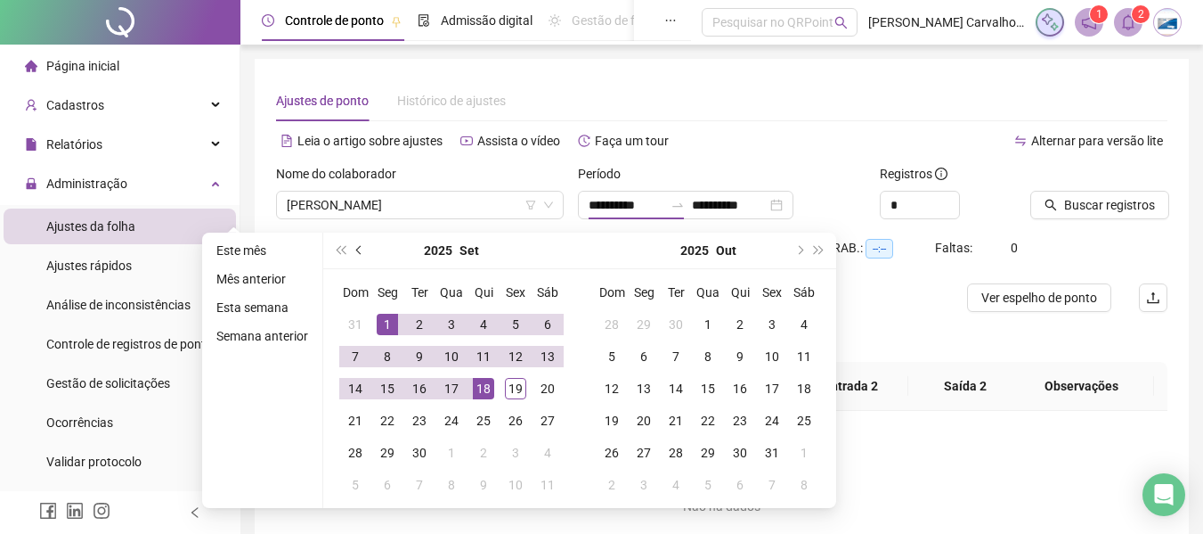
click at [355, 246] on button "prev-year" at bounding box center [360, 250] width 20 height 36
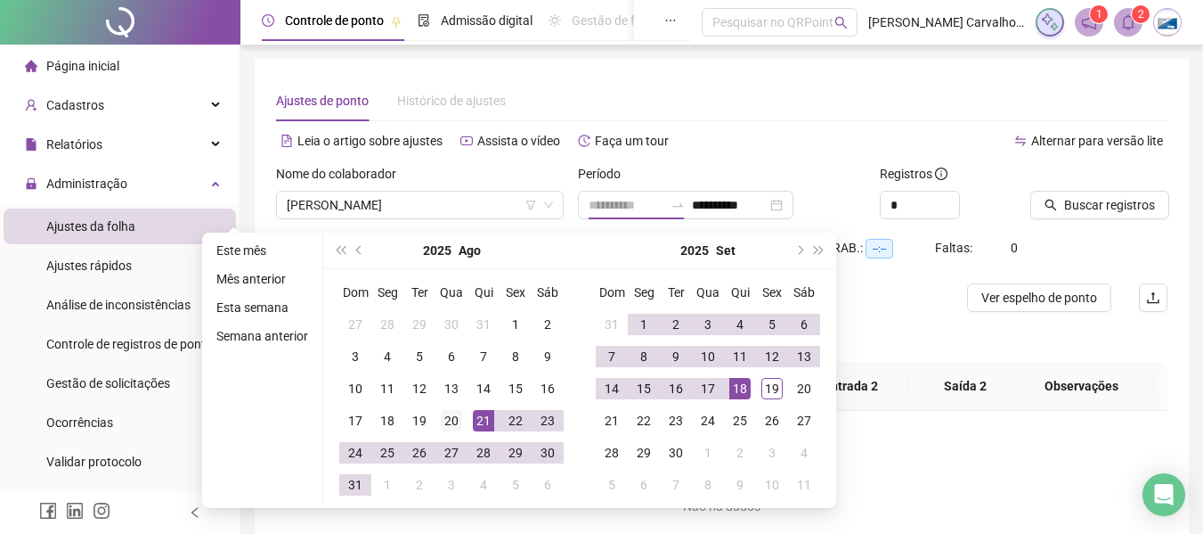
type input "**********"
click at [456, 416] on div "20" at bounding box center [451, 420] width 21 height 21
type input "**********"
click at [733, 388] on div "18" at bounding box center [739, 388] width 21 height 21
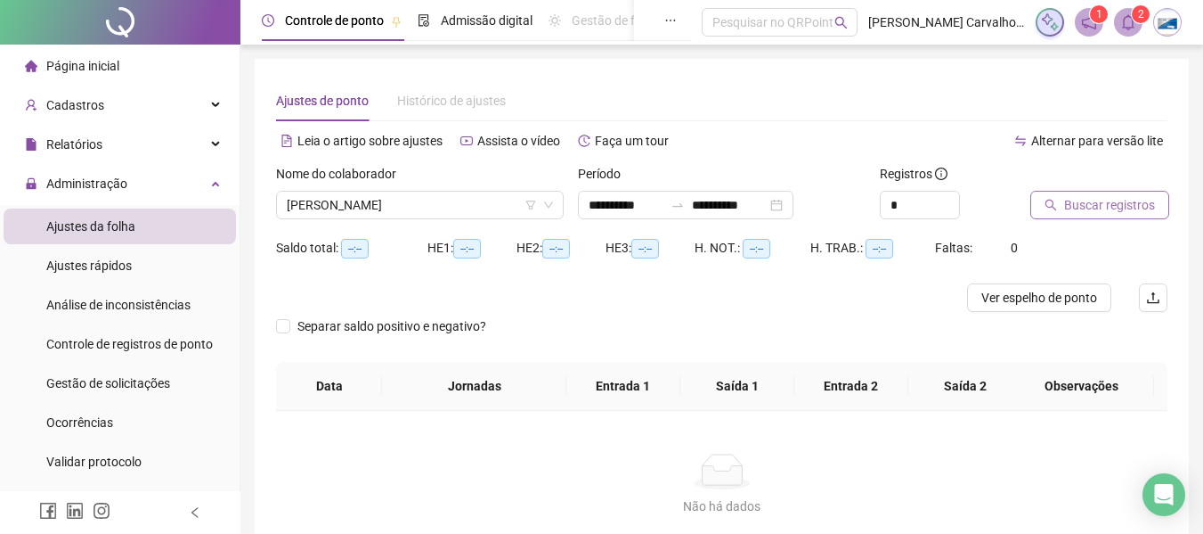
click at [1073, 208] on span "Buscar registros" at bounding box center [1109, 205] width 91 height 20
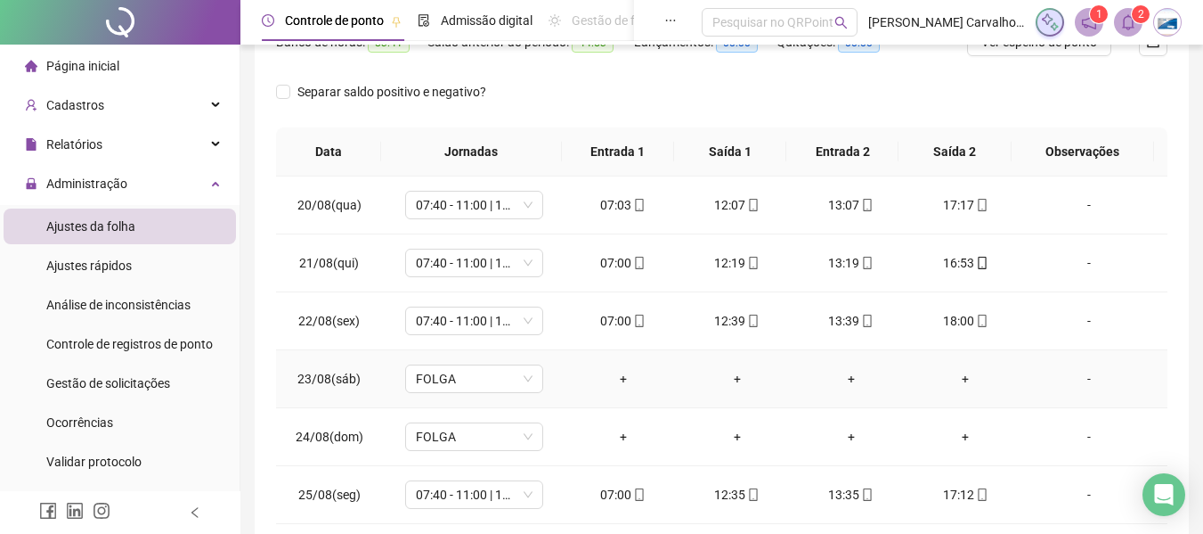
scroll to position [0, 0]
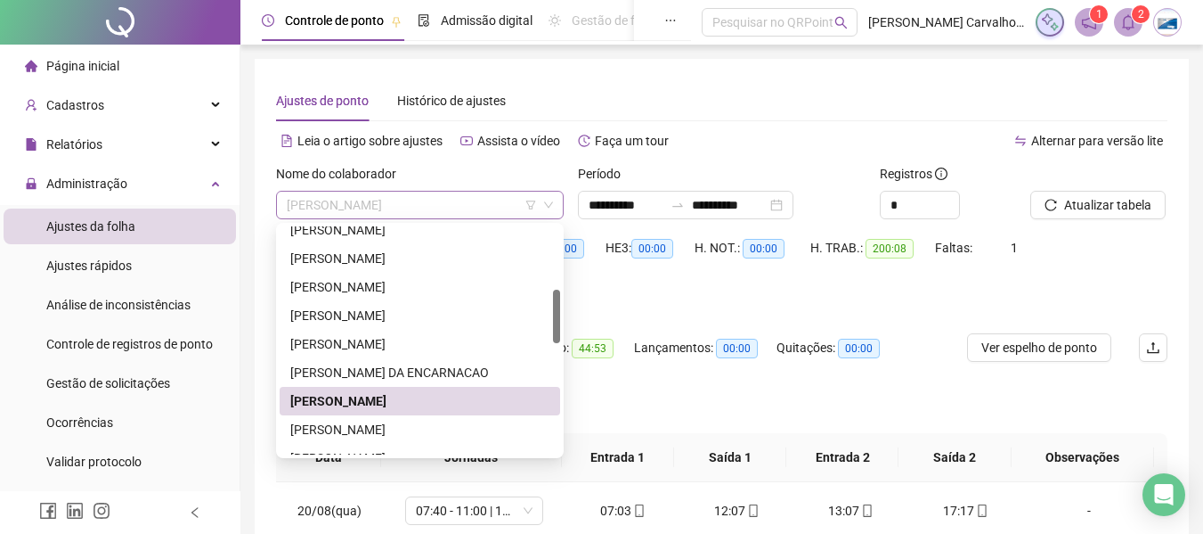
click at [460, 208] on span "[PERSON_NAME]" at bounding box center [420, 204] width 266 height 27
click at [418, 377] on div "[PERSON_NAME] DA ENCARNACAO" at bounding box center [419, 373] width 259 height 20
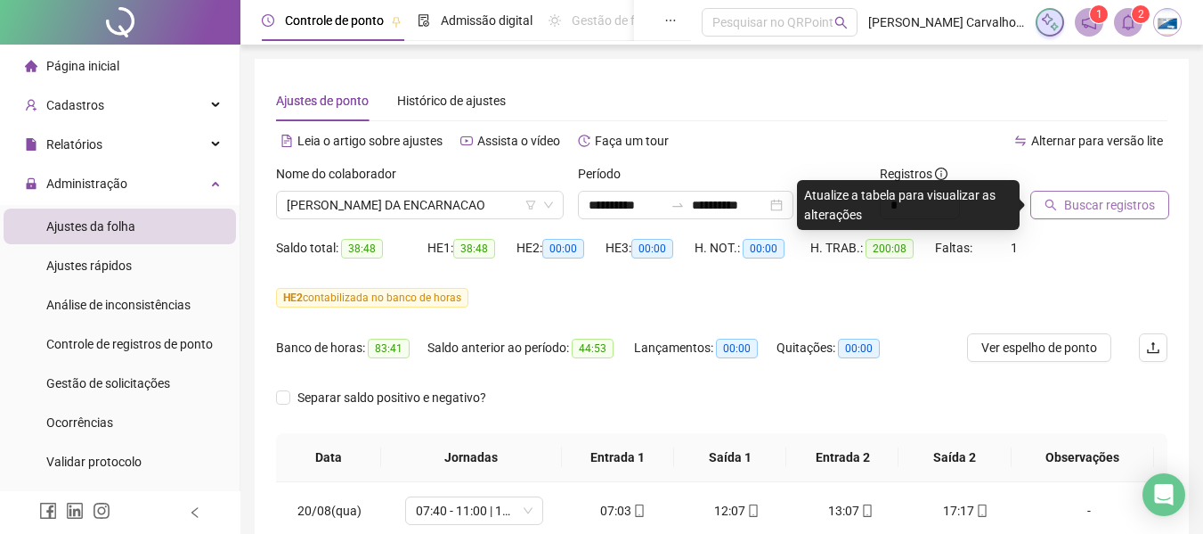
click at [1066, 196] on span "Buscar registros" at bounding box center [1109, 205] width 91 height 20
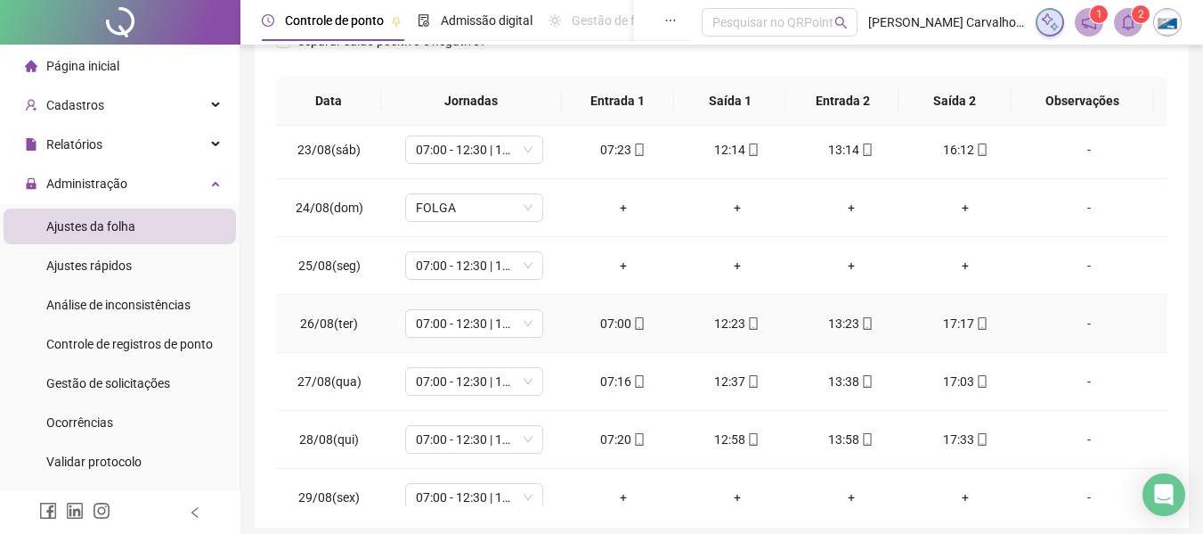
scroll to position [89, 0]
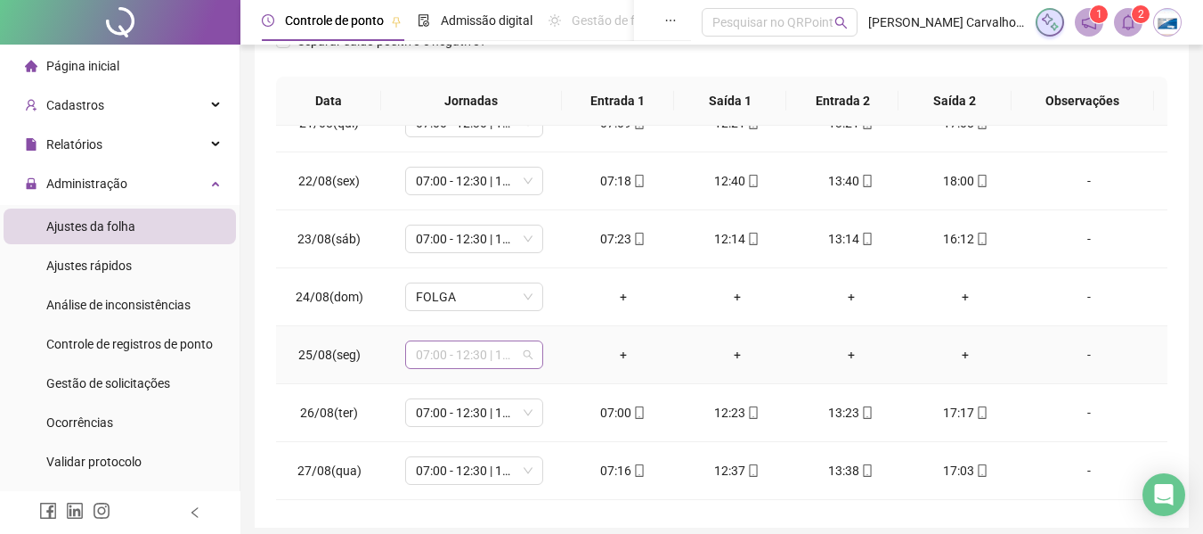
click at [526, 354] on span "07:00 - 12:30 | 13:30 - 17:00" at bounding box center [474, 354] width 117 height 27
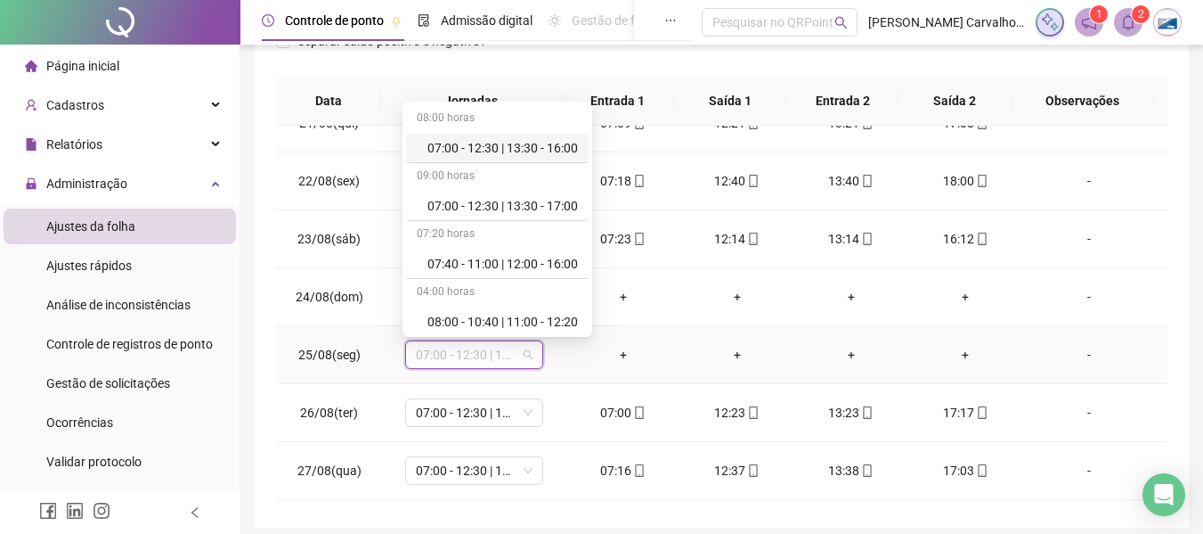
click at [526, 354] on span "07:00 - 12:30 | 13:30 - 17:00" at bounding box center [474, 354] width 117 height 27
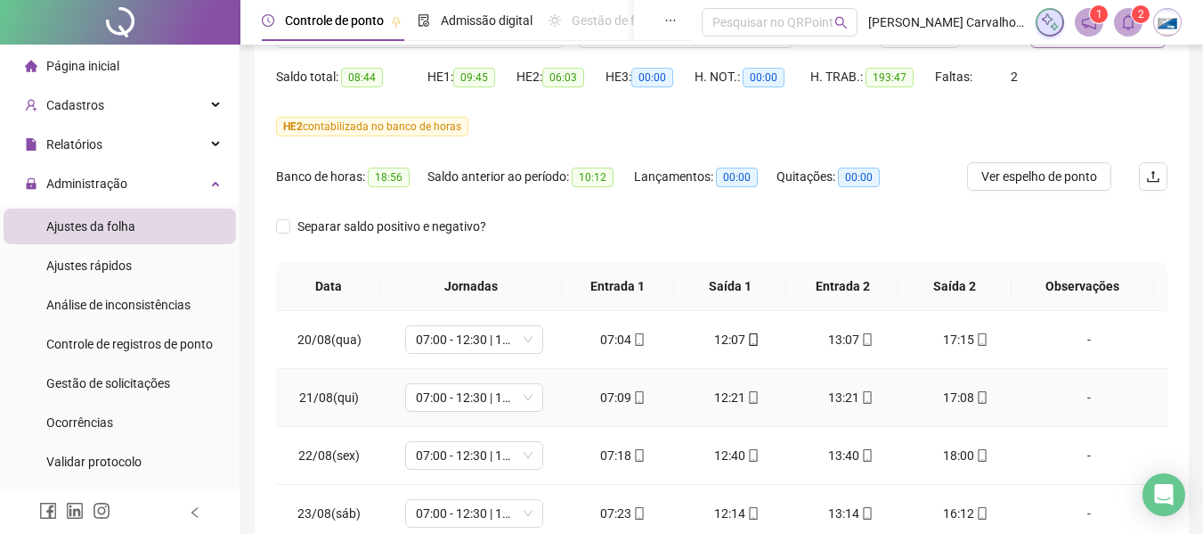
scroll to position [0, 0]
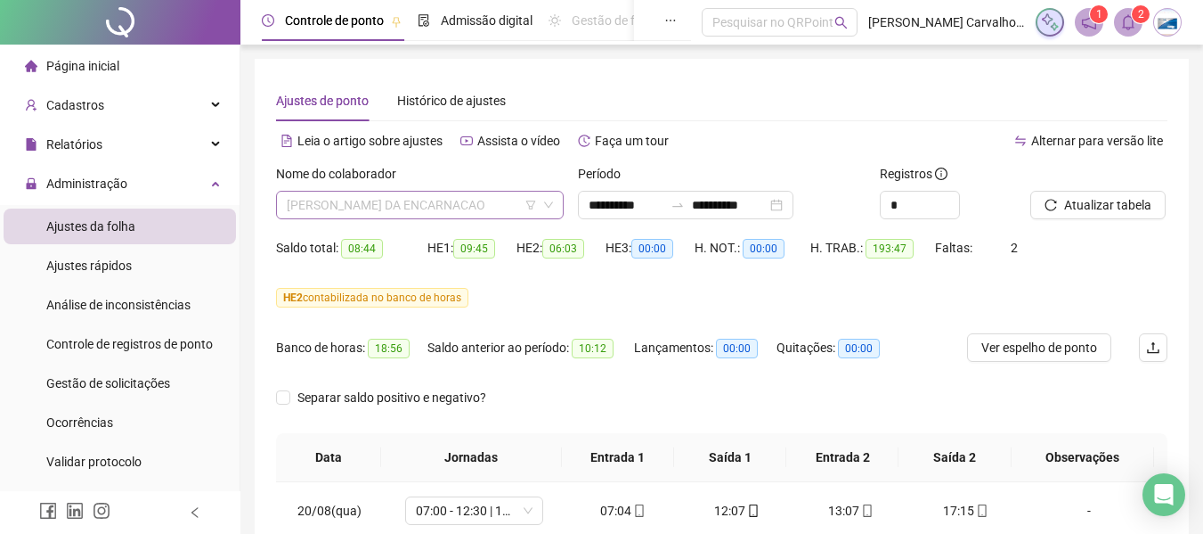
click at [437, 199] on span "[PERSON_NAME] DA ENCARNACAO" at bounding box center [420, 204] width 266 height 27
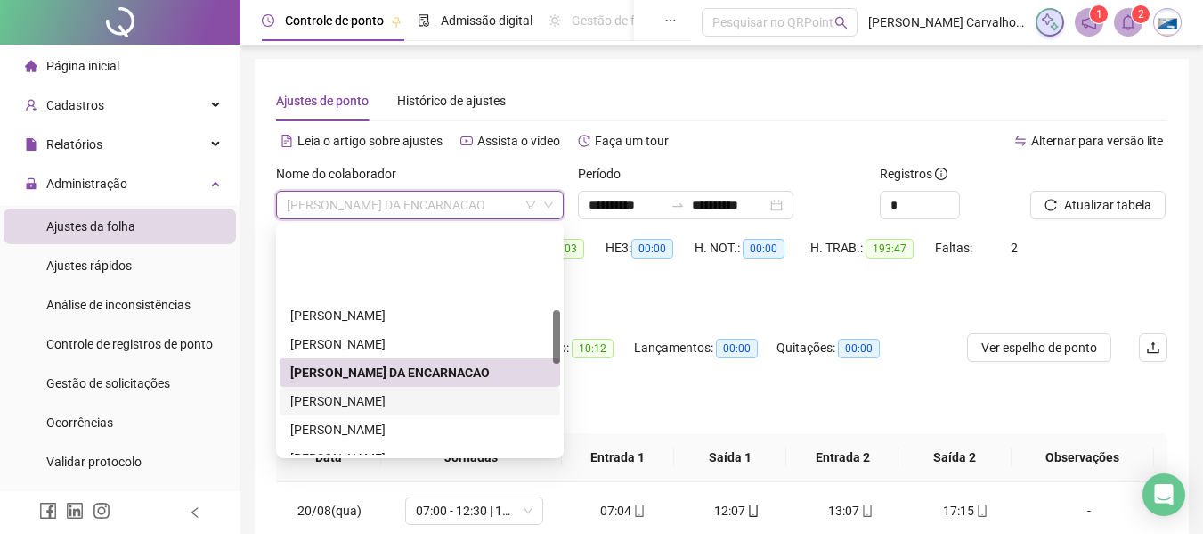
scroll to position [356, 0]
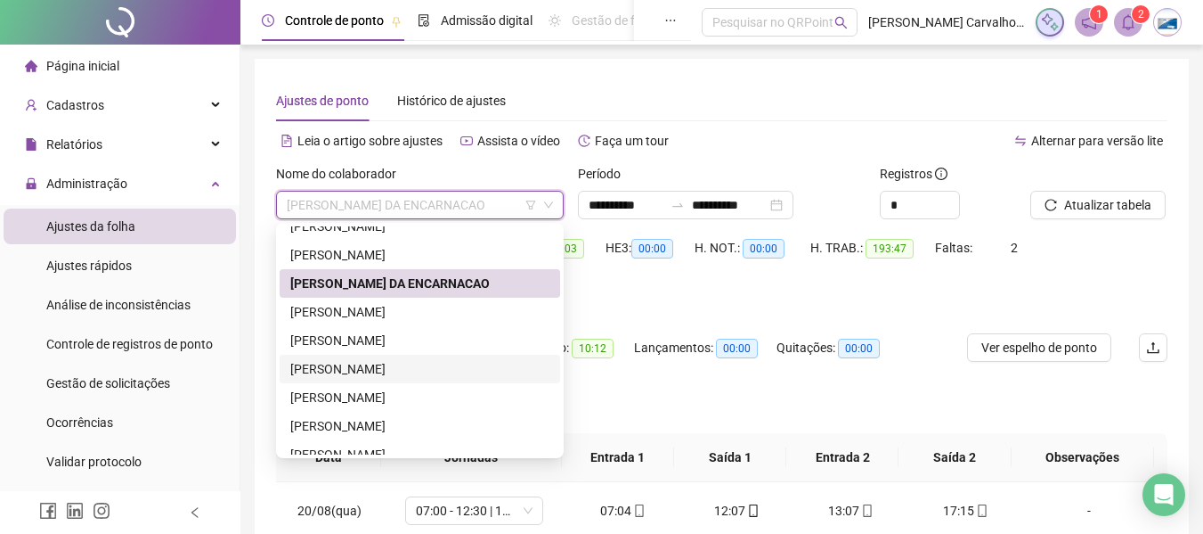
click at [441, 372] on div "[PERSON_NAME]" at bounding box center [419, 369] width 259 height 20
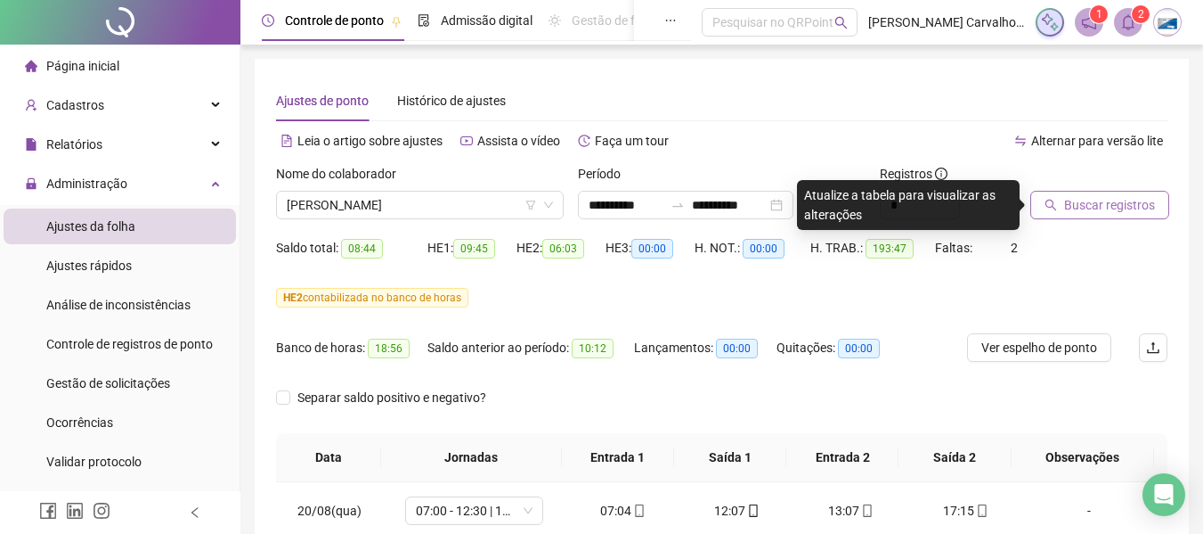
click at [1056, 206] on icon "search" at bounding box center [1051, 205] width 12 height 12
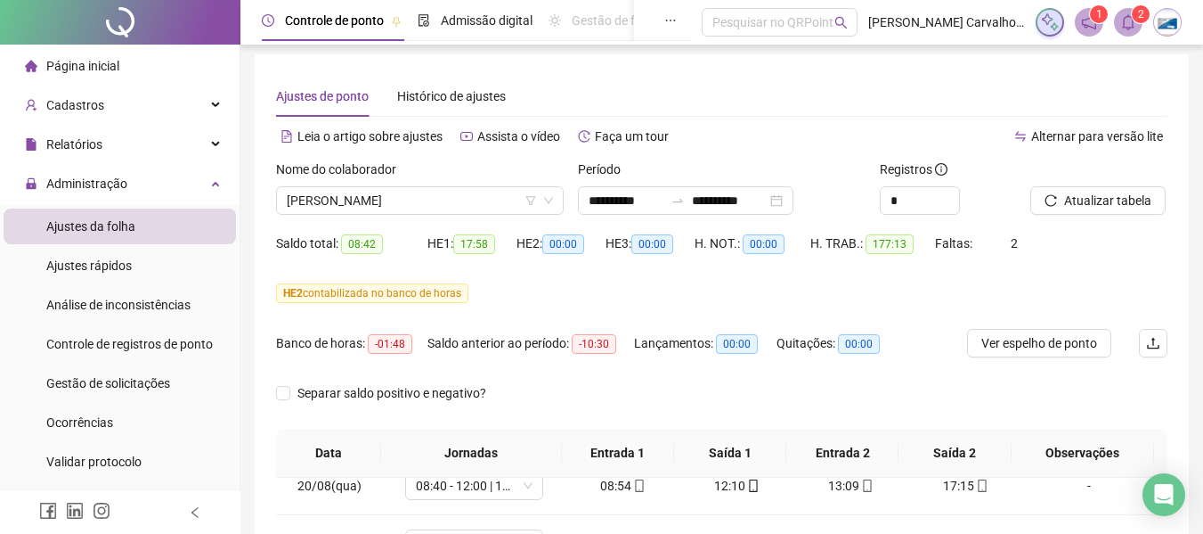
scroll to position [0, 0]
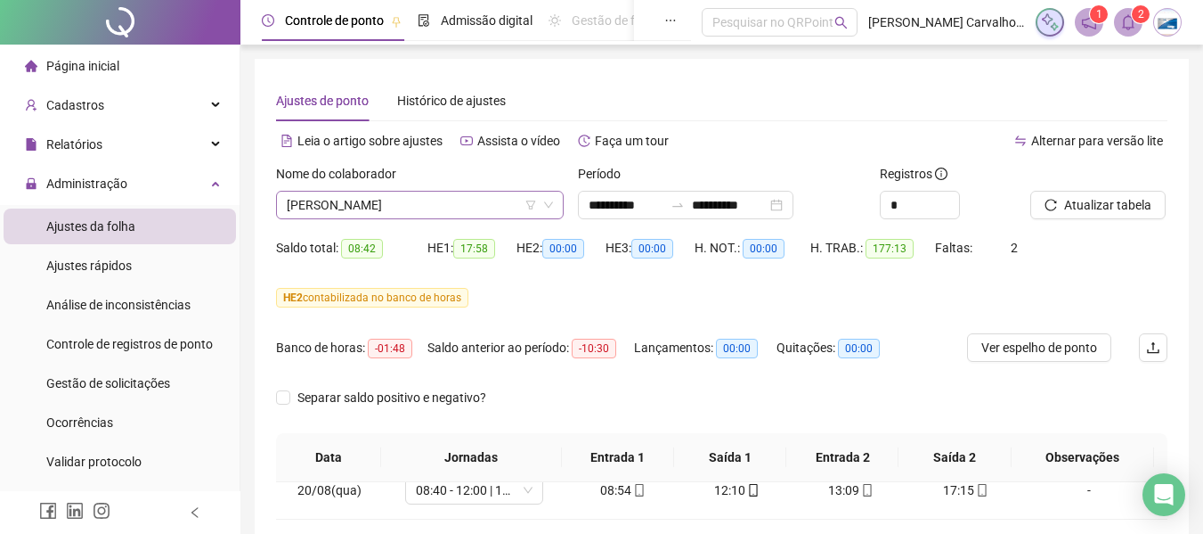
click at [440, 204] on span "[PERSON_NAME]" at bounding box center [420, 204] width 266 height 27
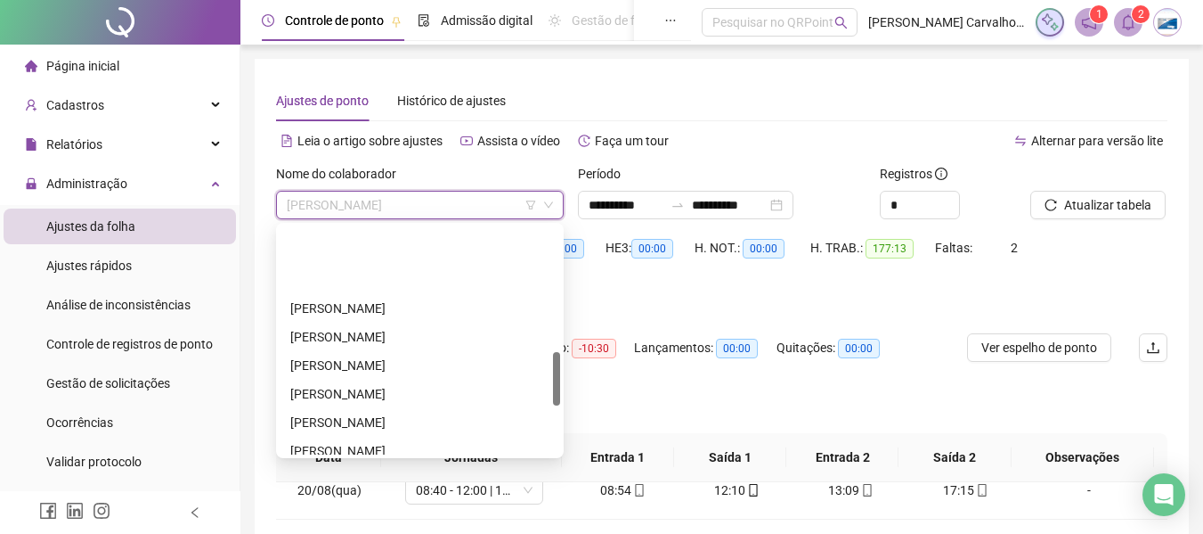
scroll to position [534, 0]
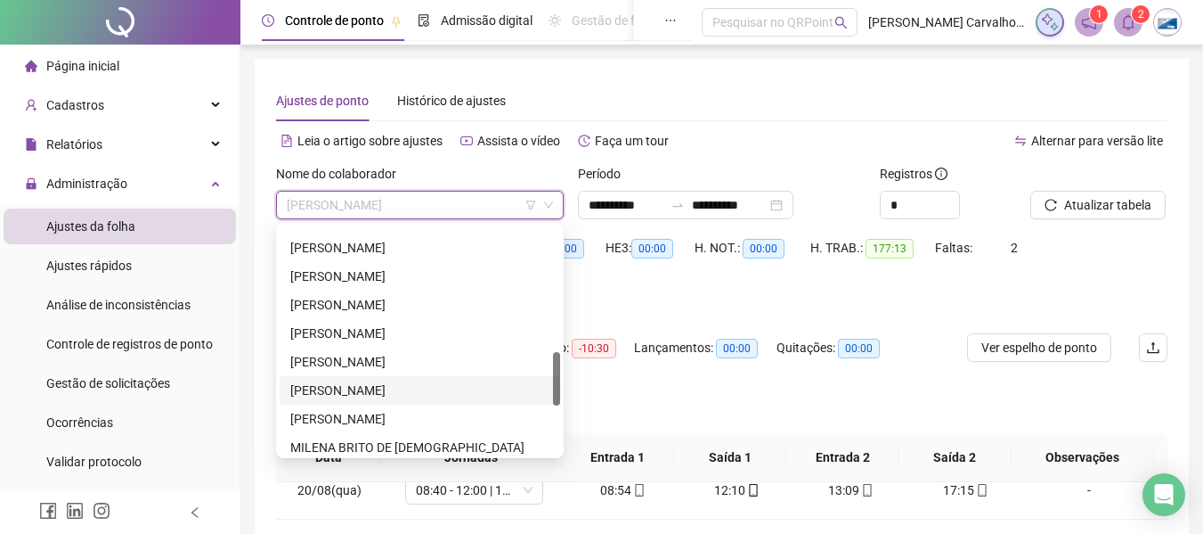
click at [410, 399] on div "[PERSON_NAME]" at bounding box center [419, 390] width 259 height 20
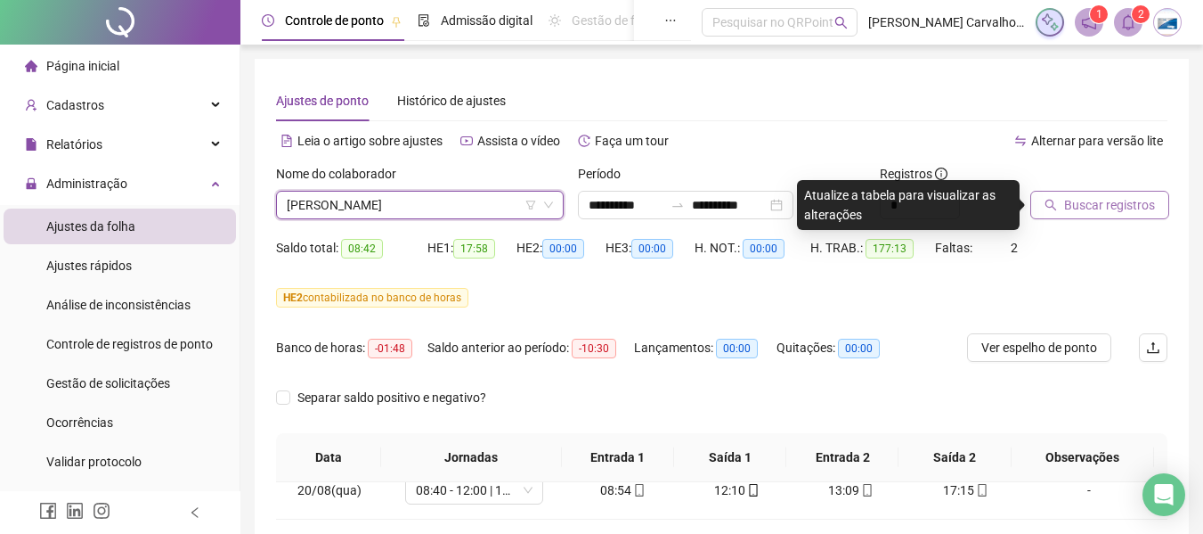
click at [1070, 205] on span "Buscar registros" at bounding box center [1109, 205] width 91 height 20
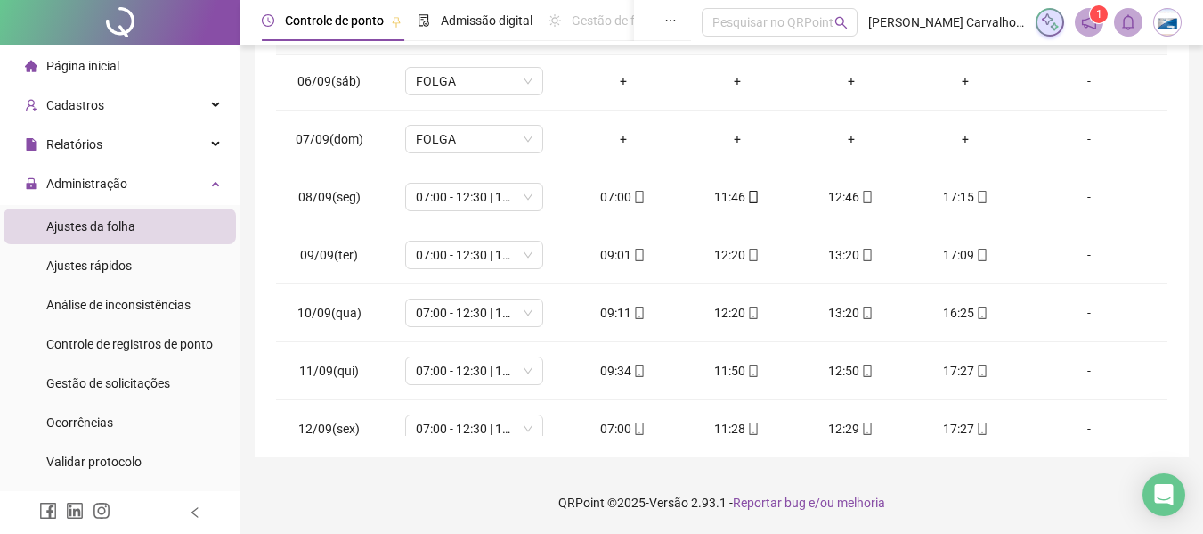
scroll to position [1267, 0]
